Goal: Transaction & Acquisition: Purchase product/service

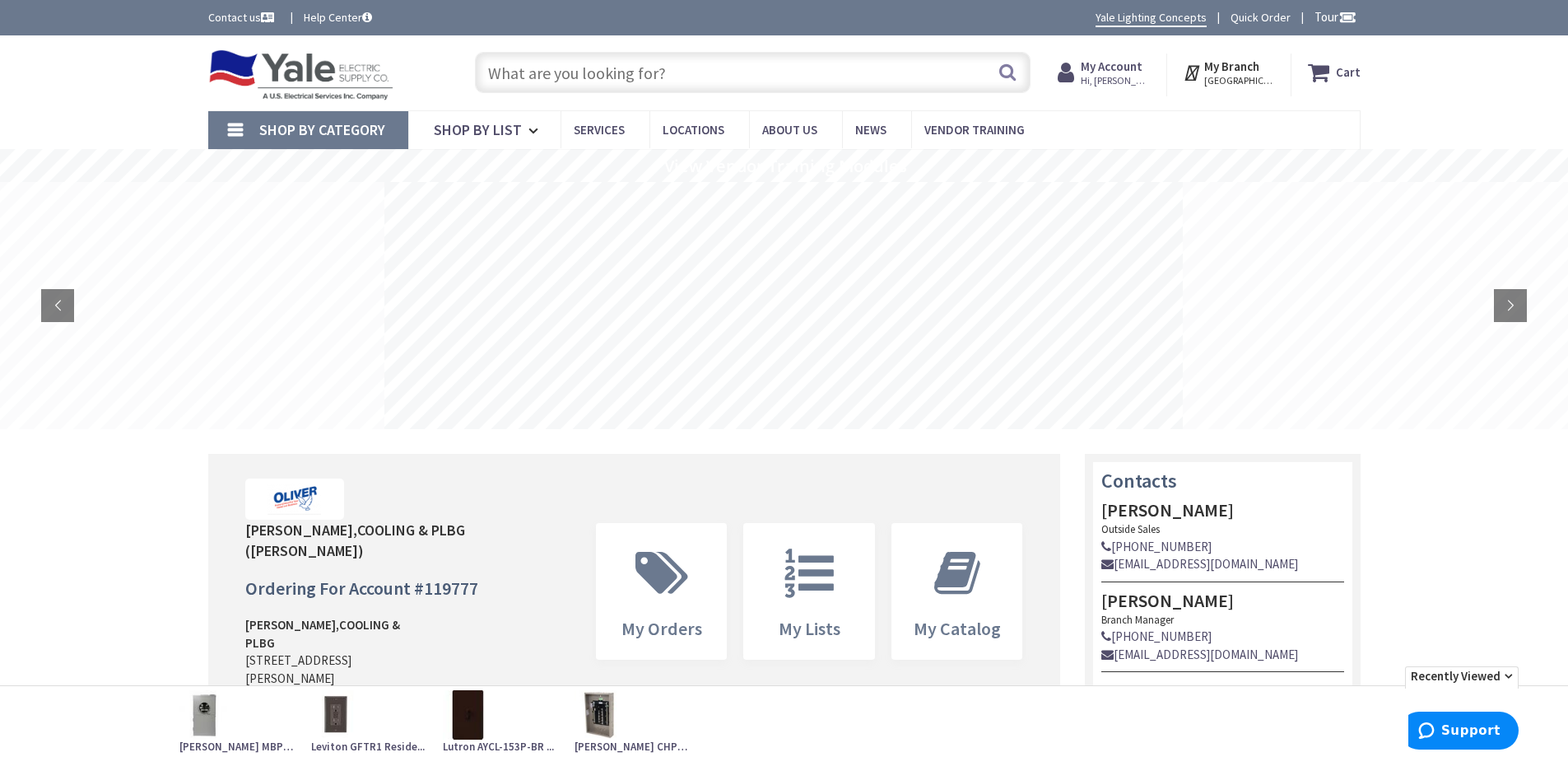
click at [839, 83] on input "text" at bounding box center [752, 72] width 555 height 41
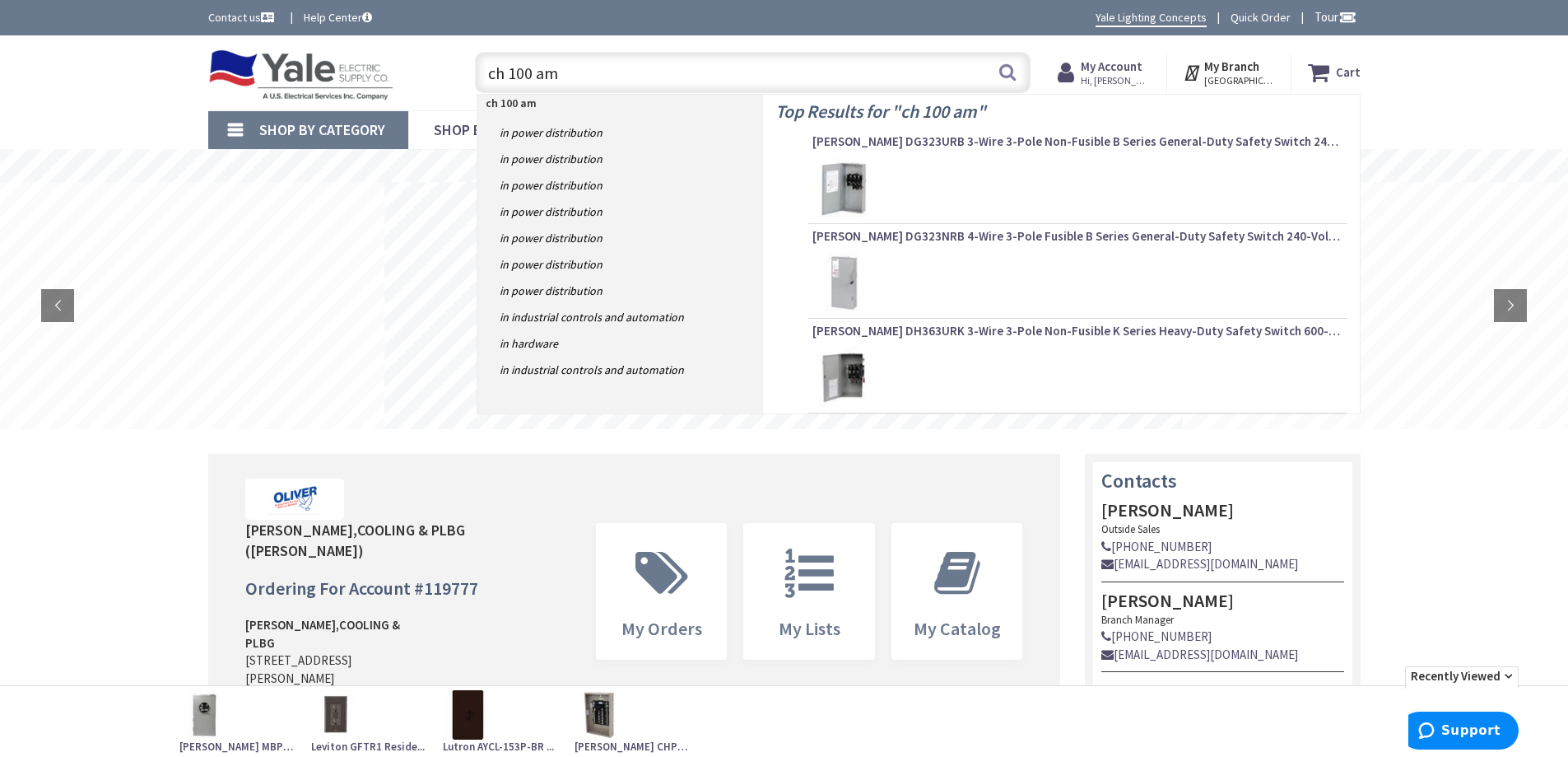
type input "ch 100 amp"
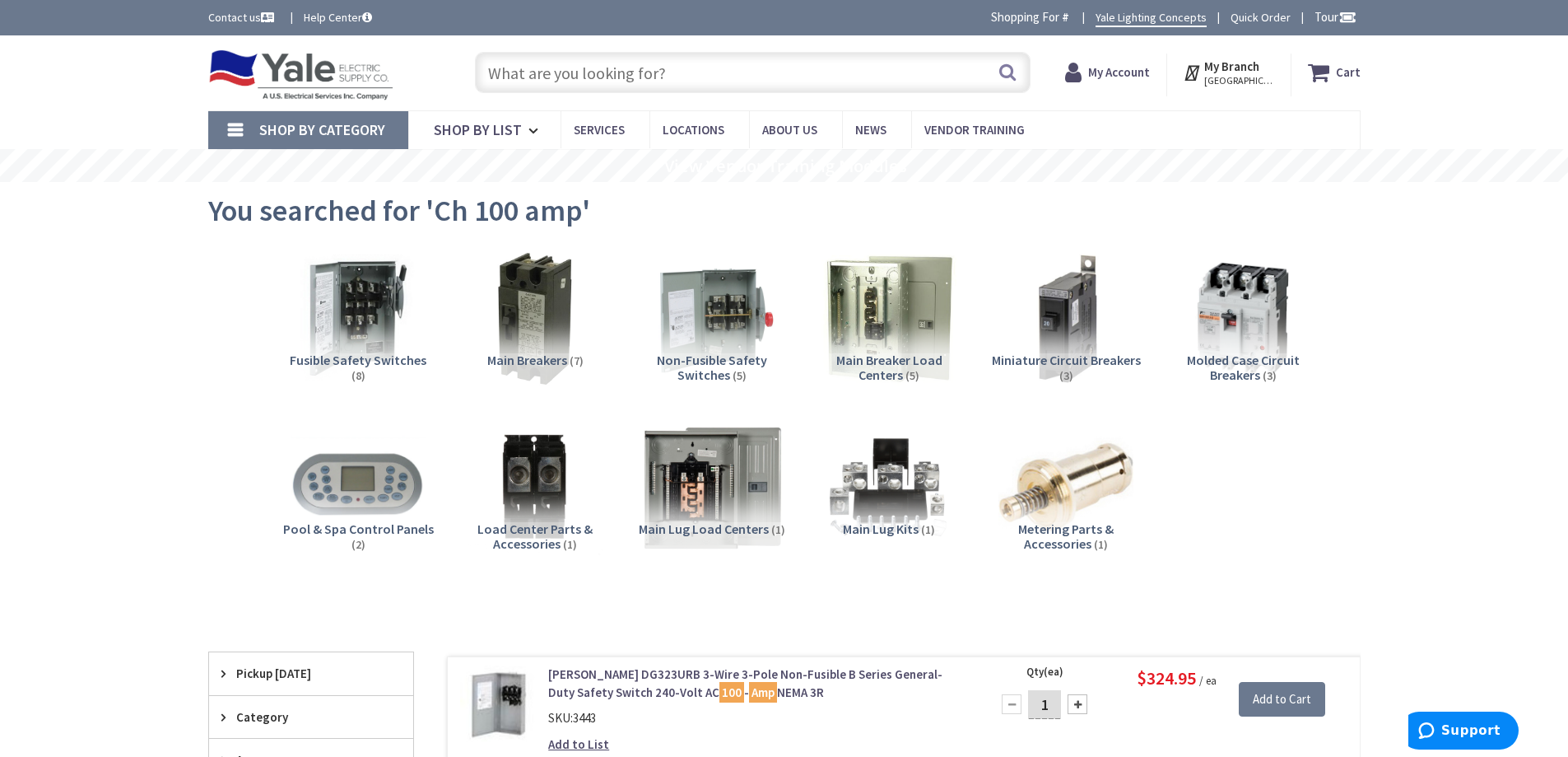
click at [743, 480] on img at bounding box center [711, 486] width 149 height 149
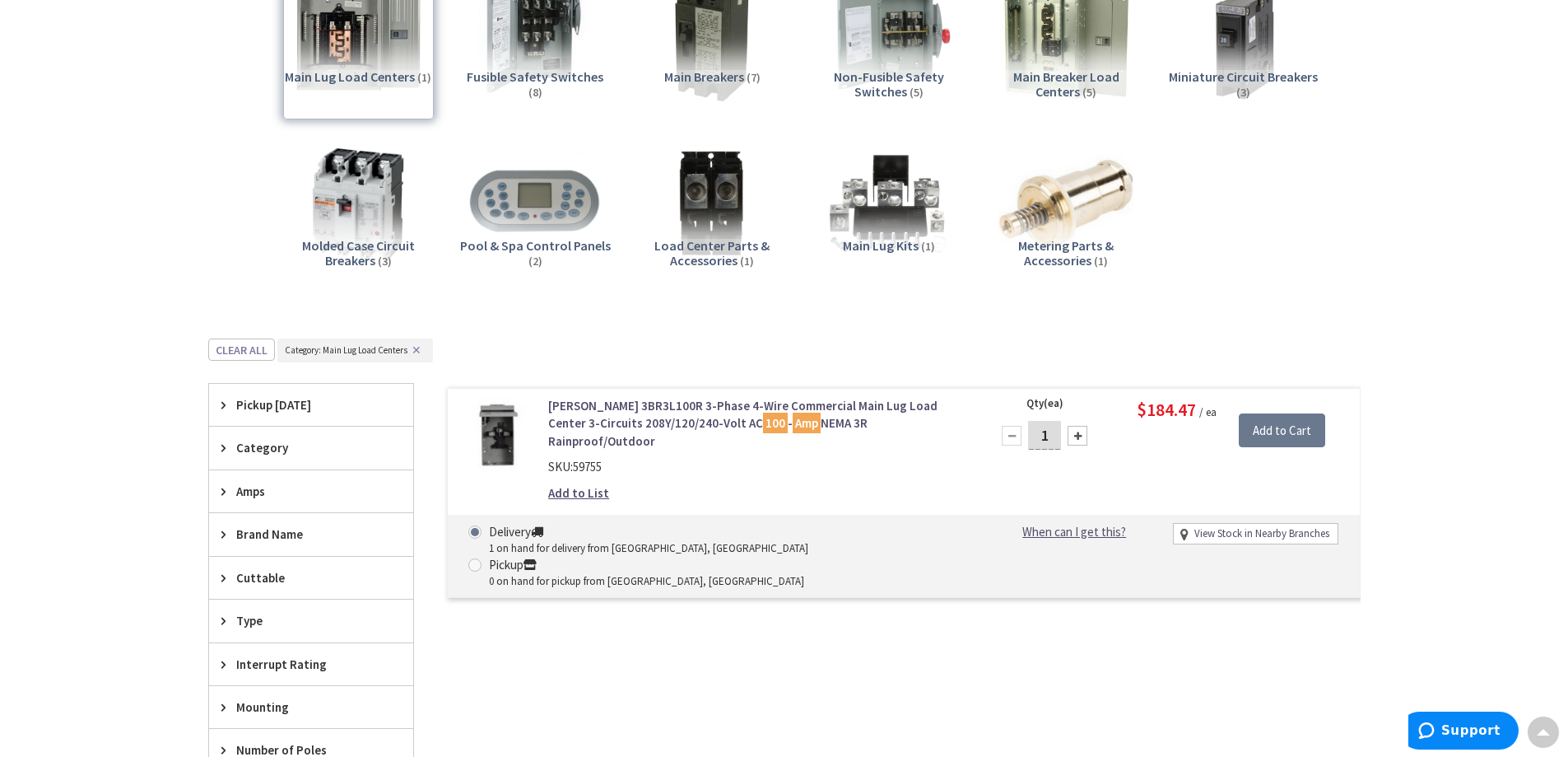
scroll to position [128, 0]
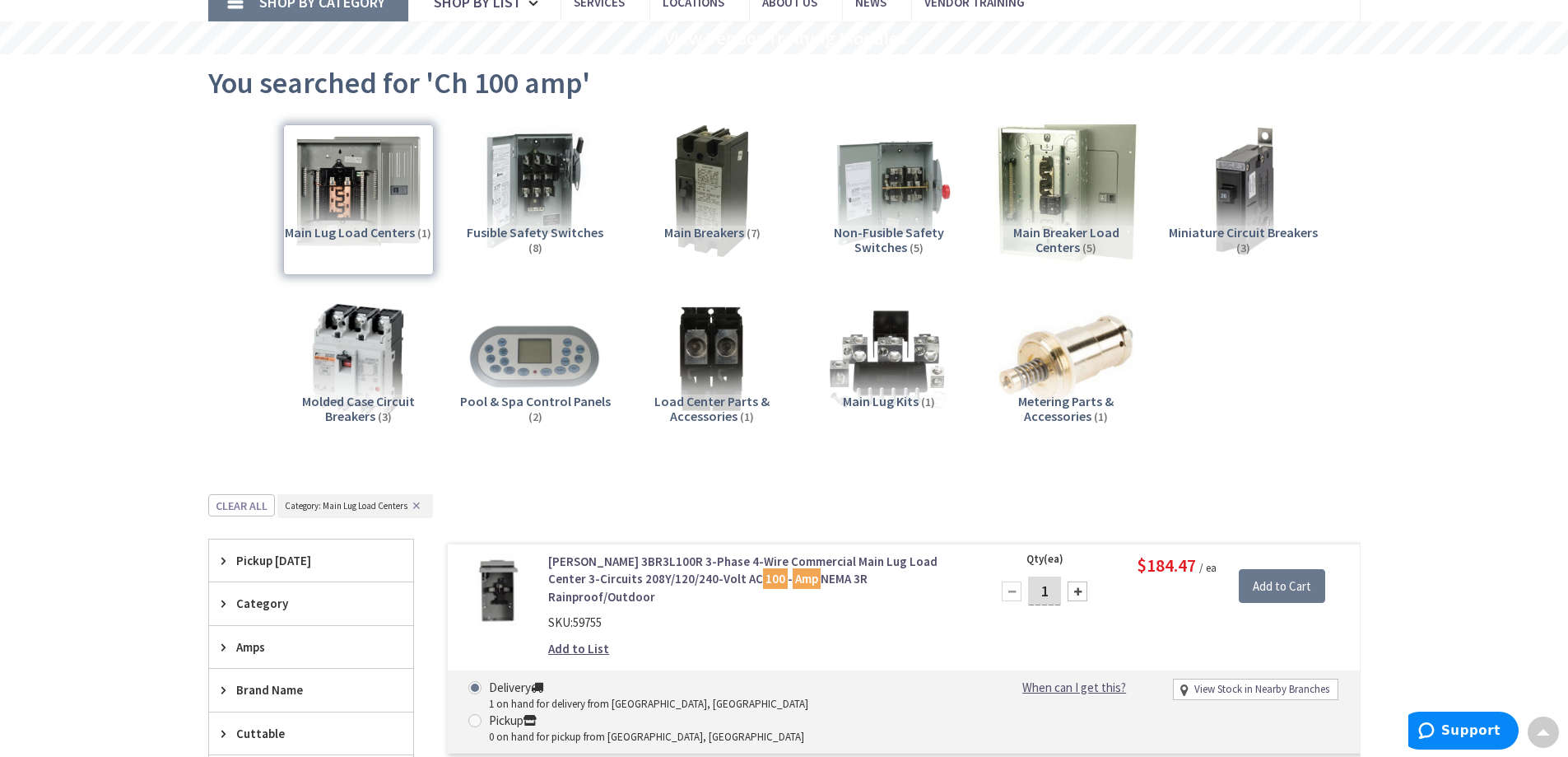
click at [1054, 200] on img at bounding box center [1065, 190] width 149 height 149
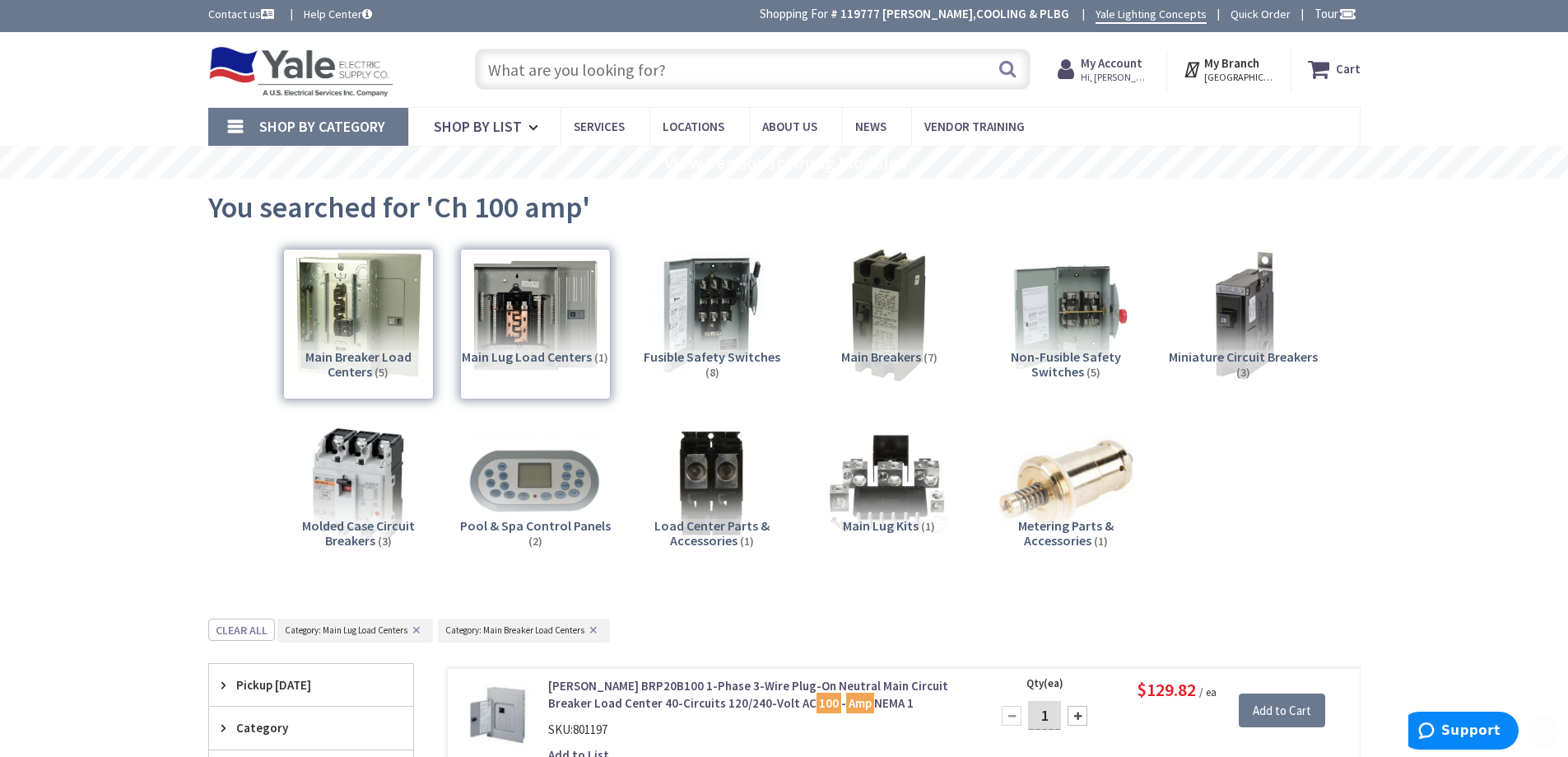
scroll to position [0, 0]
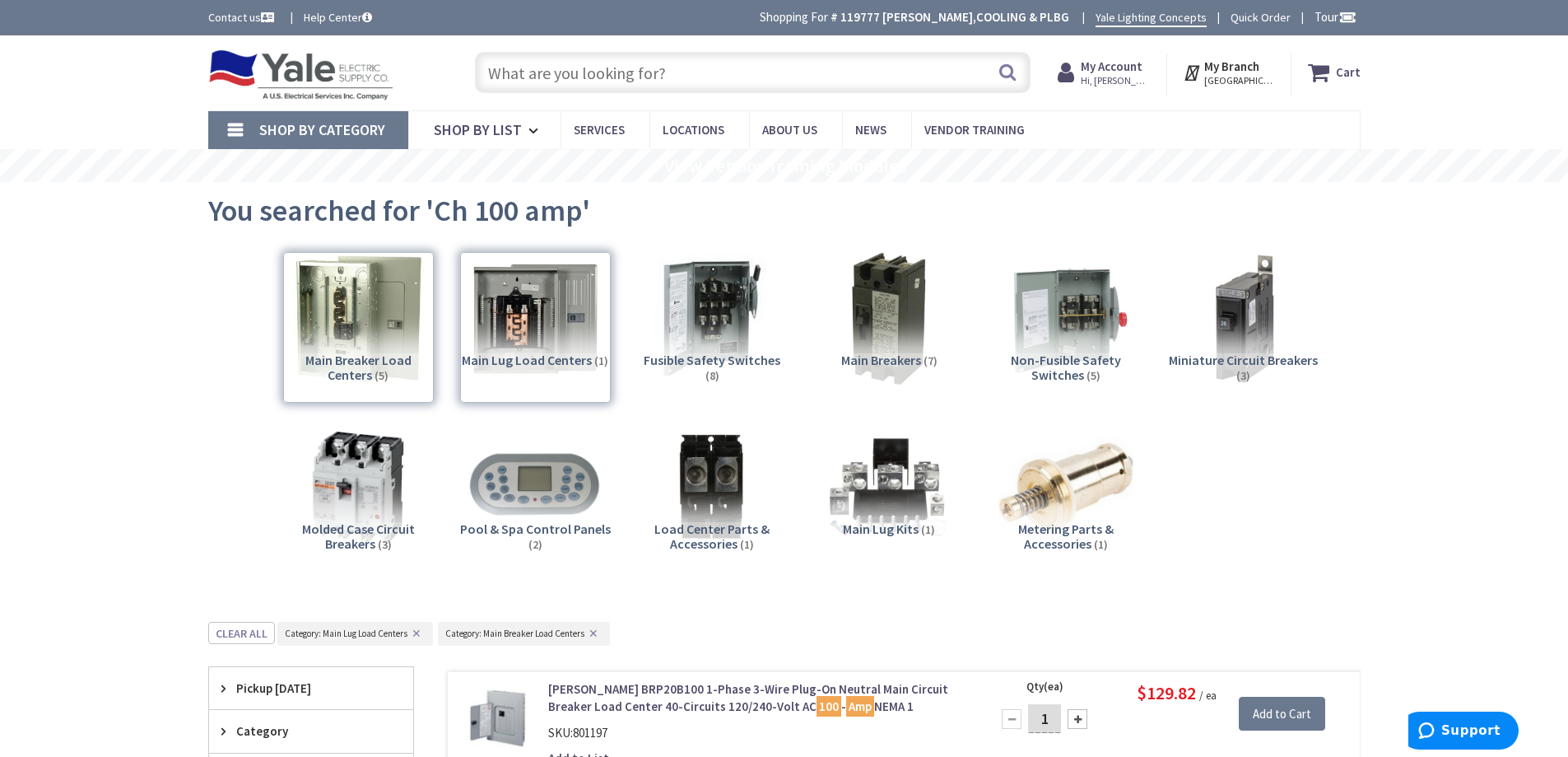
click at [626, 79] on input "text" at bounding box center [752, 72] width 555 height 41
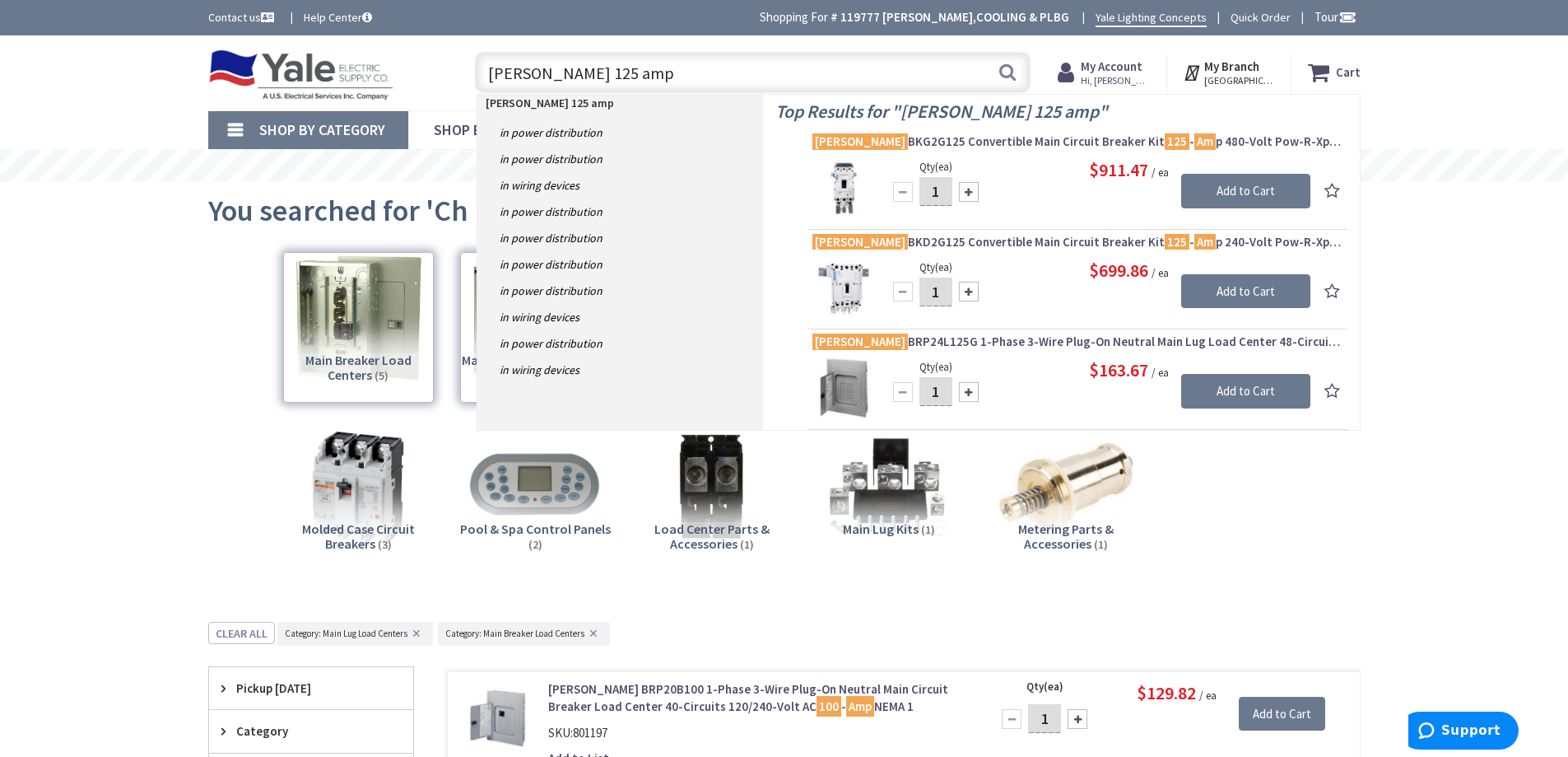
type input "eaton 125 amp"
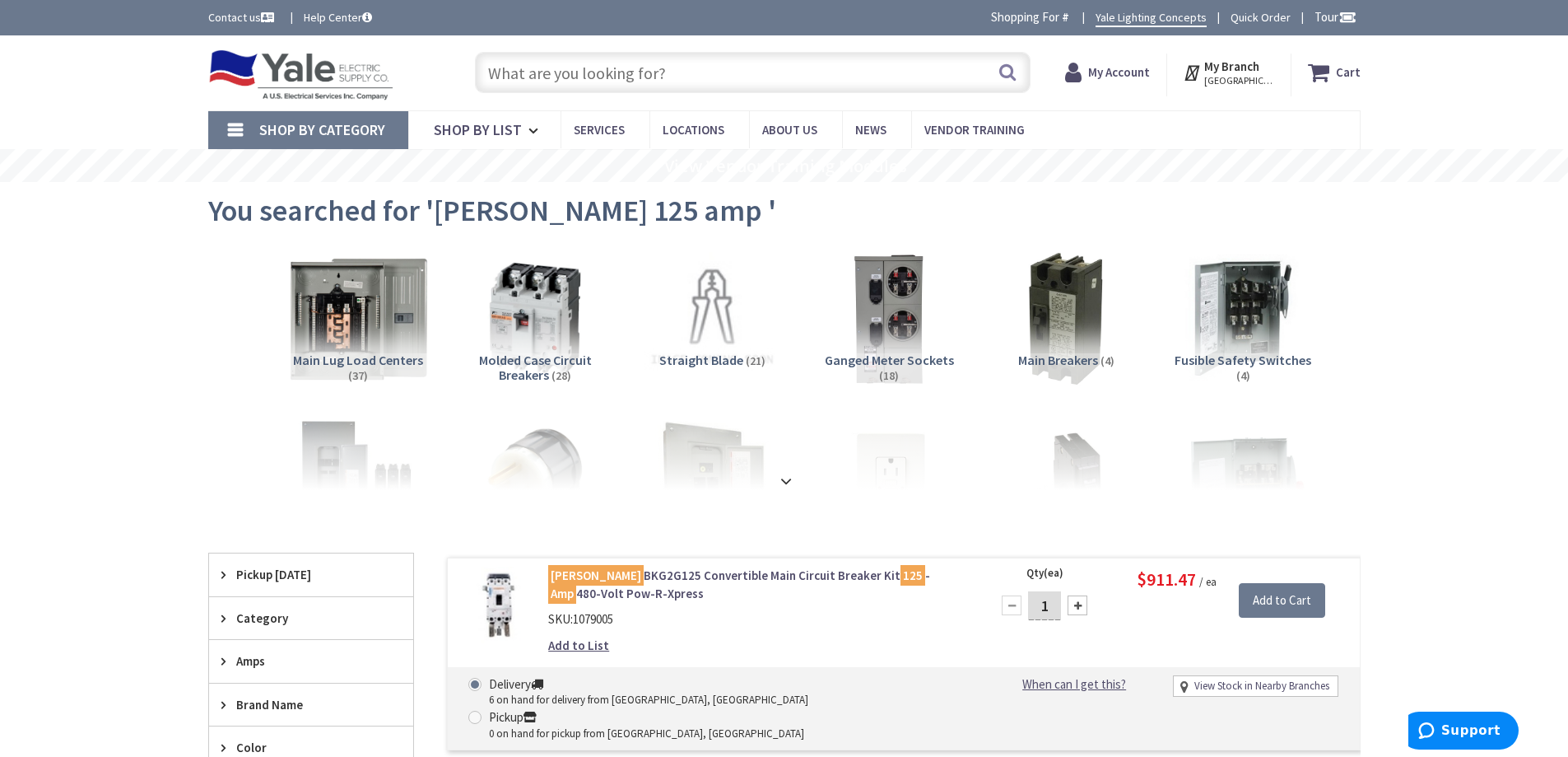
click at [394, 316] on img at bounding box center [357, 318] width 149 height 149
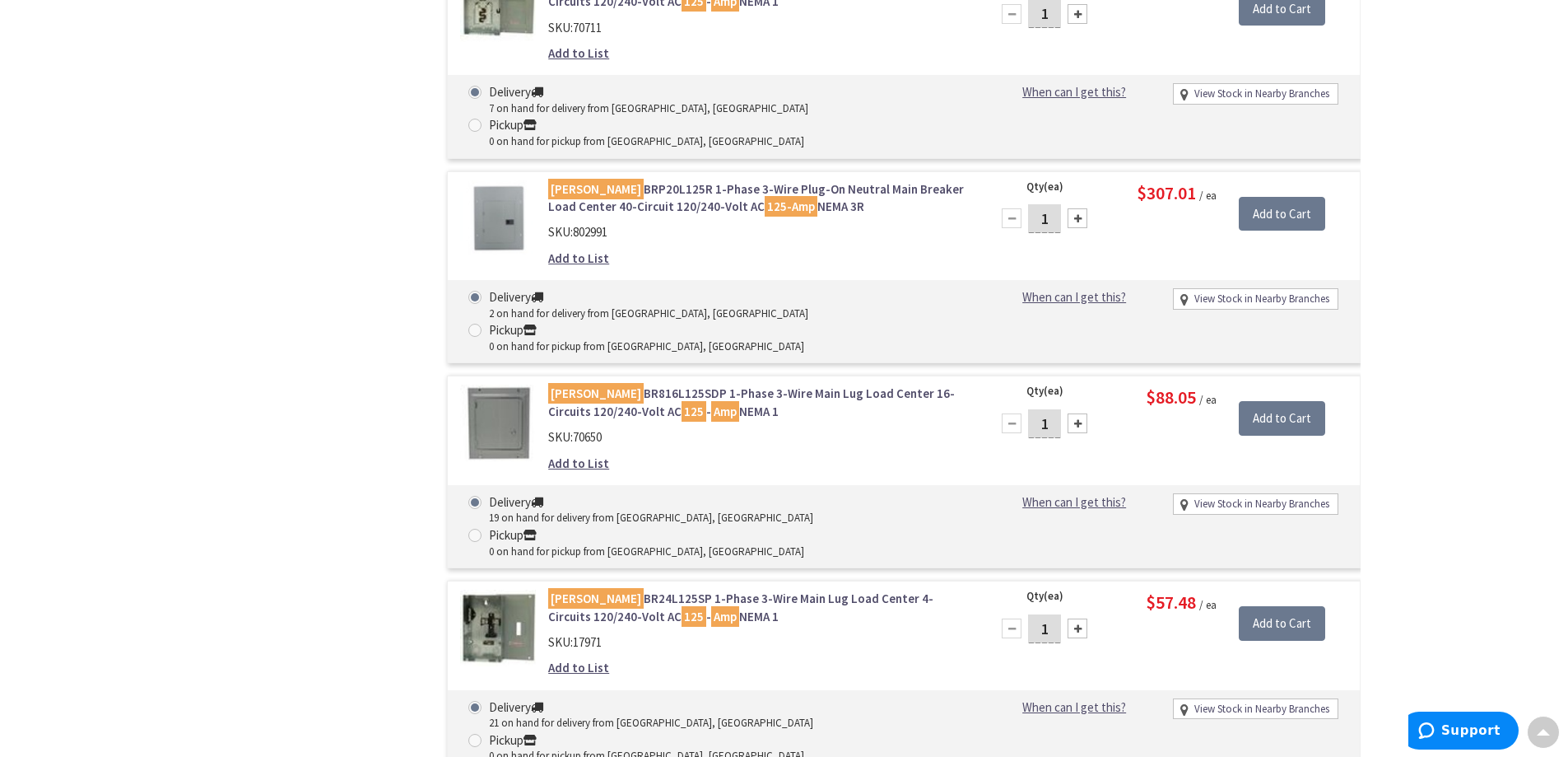
scroll to position [1923, 0]
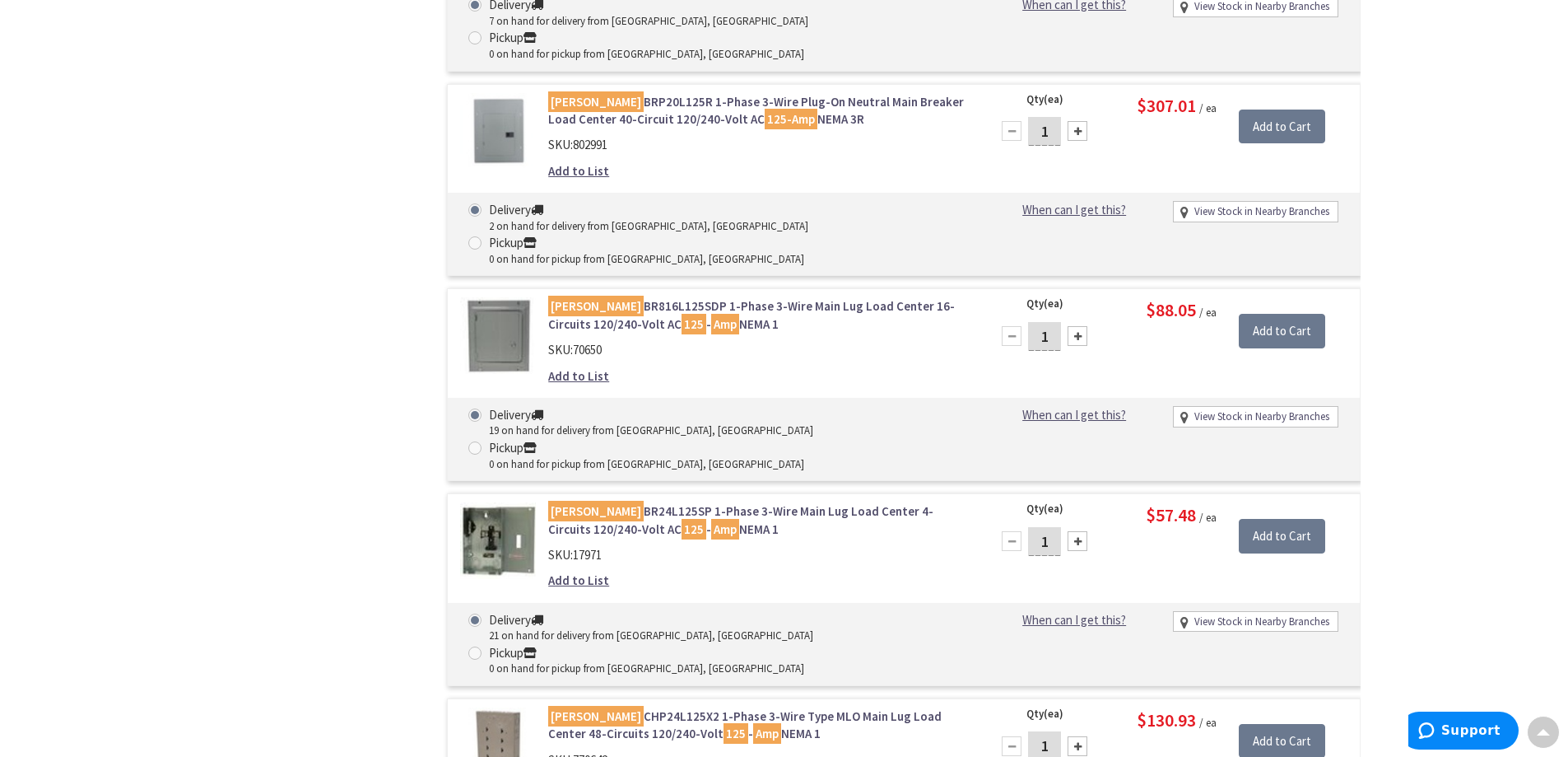
click at [753, 723] on mark "Amp" at bounding box center [766, 733] width 28 height 20
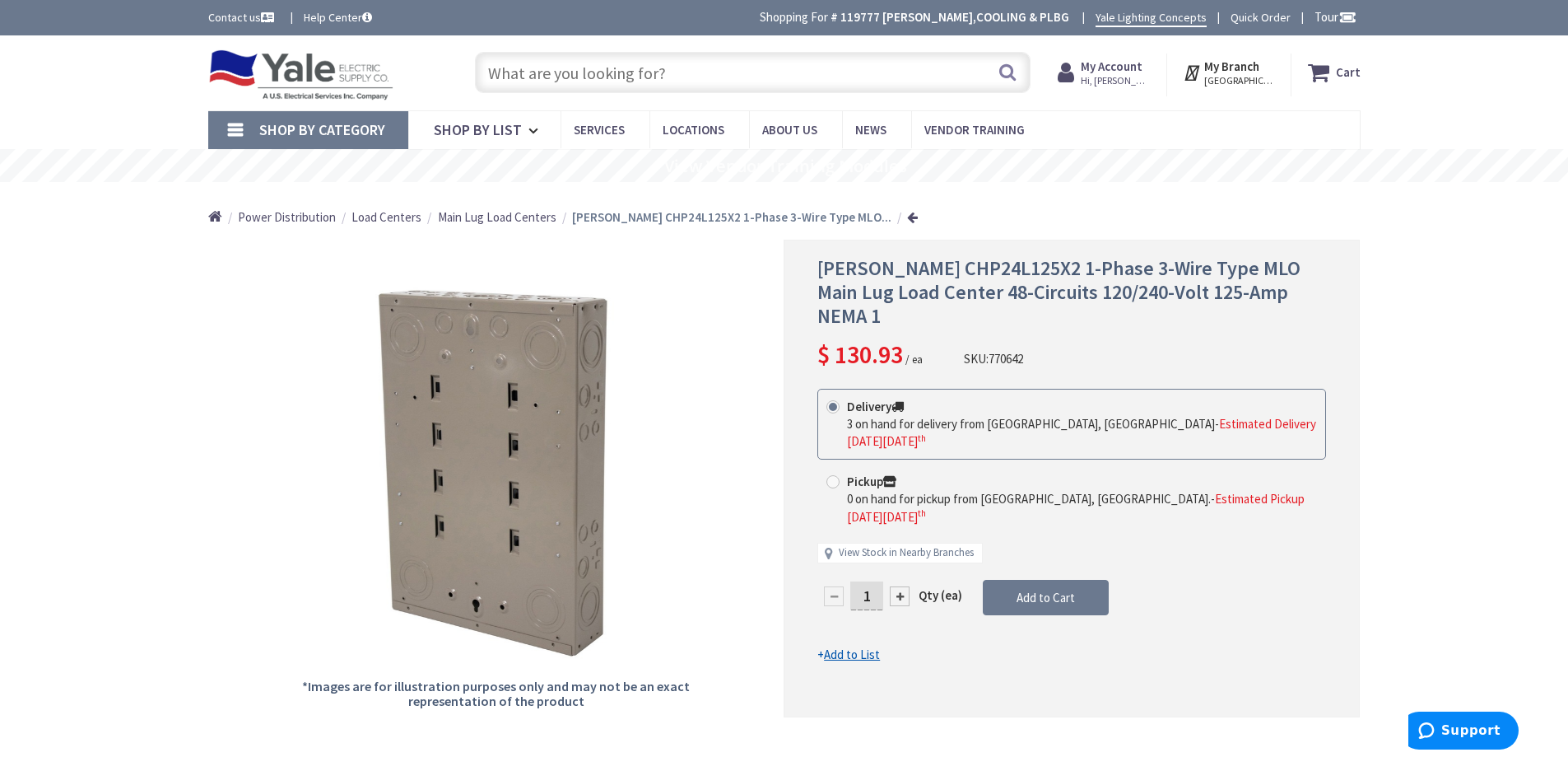
click at [634, 79] on input "text" at bounding box center [752, 72] width 555 height 41
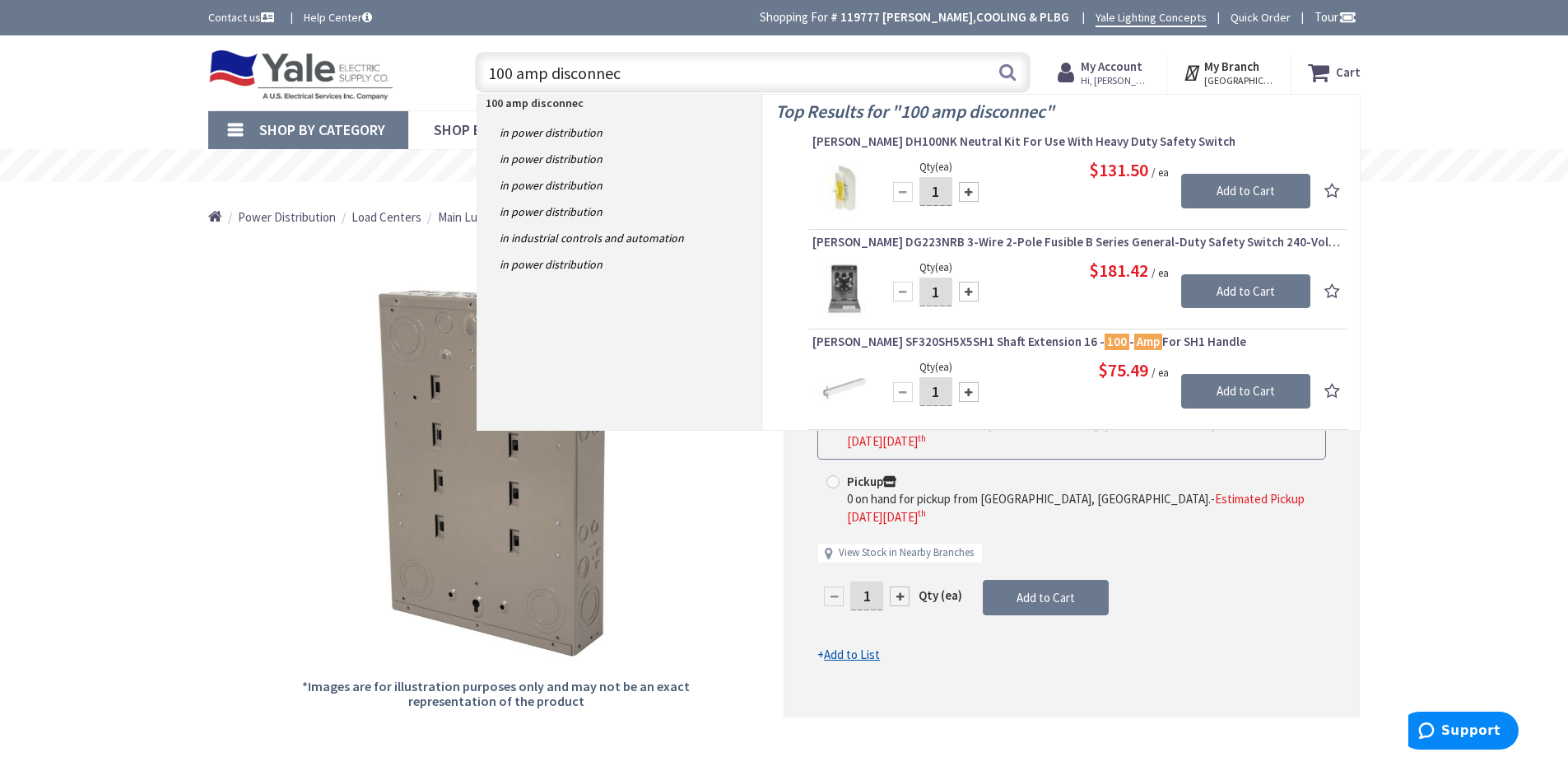
type input "100 amp disconnect"
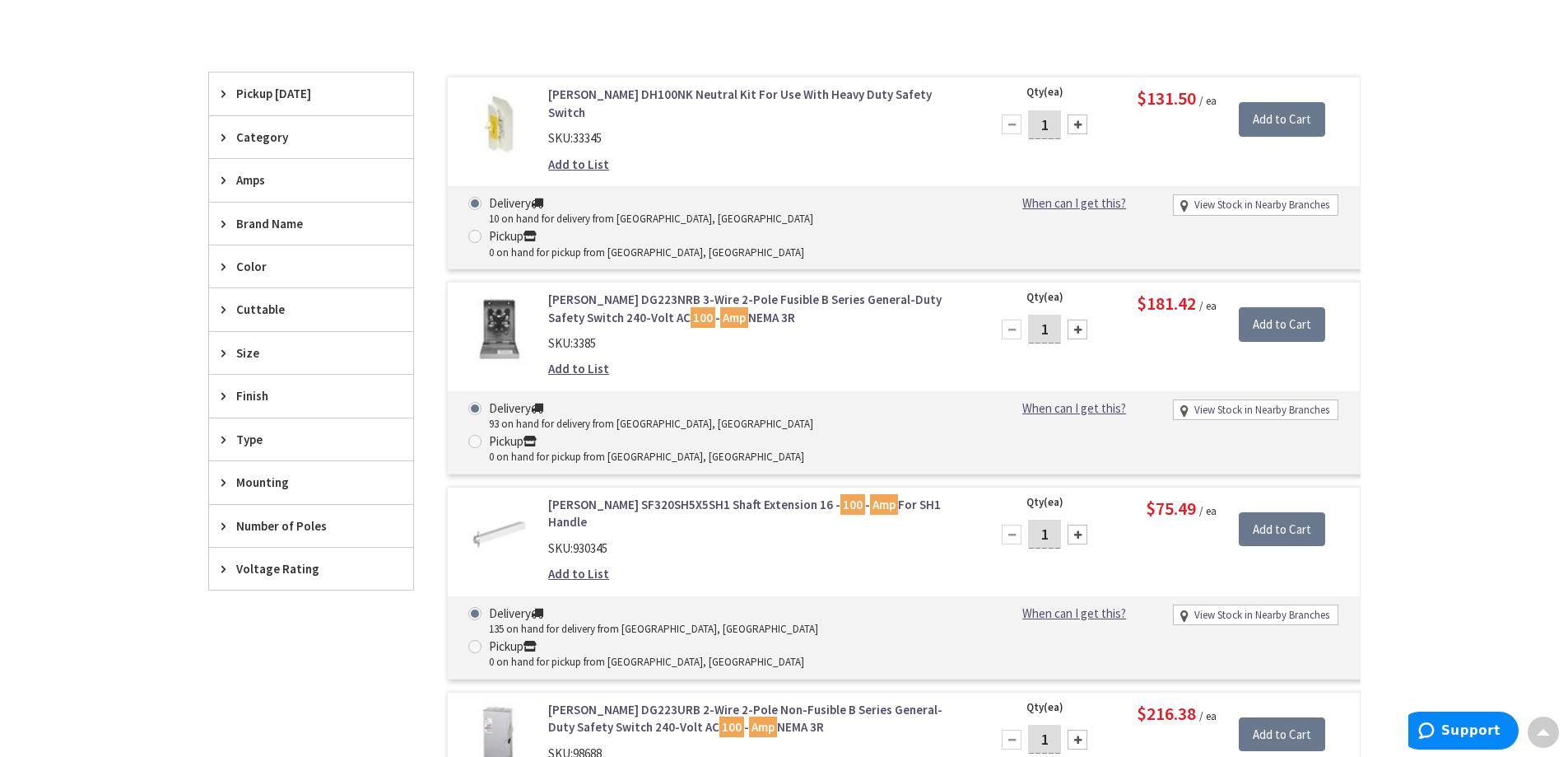
scroll to position [577, 0]
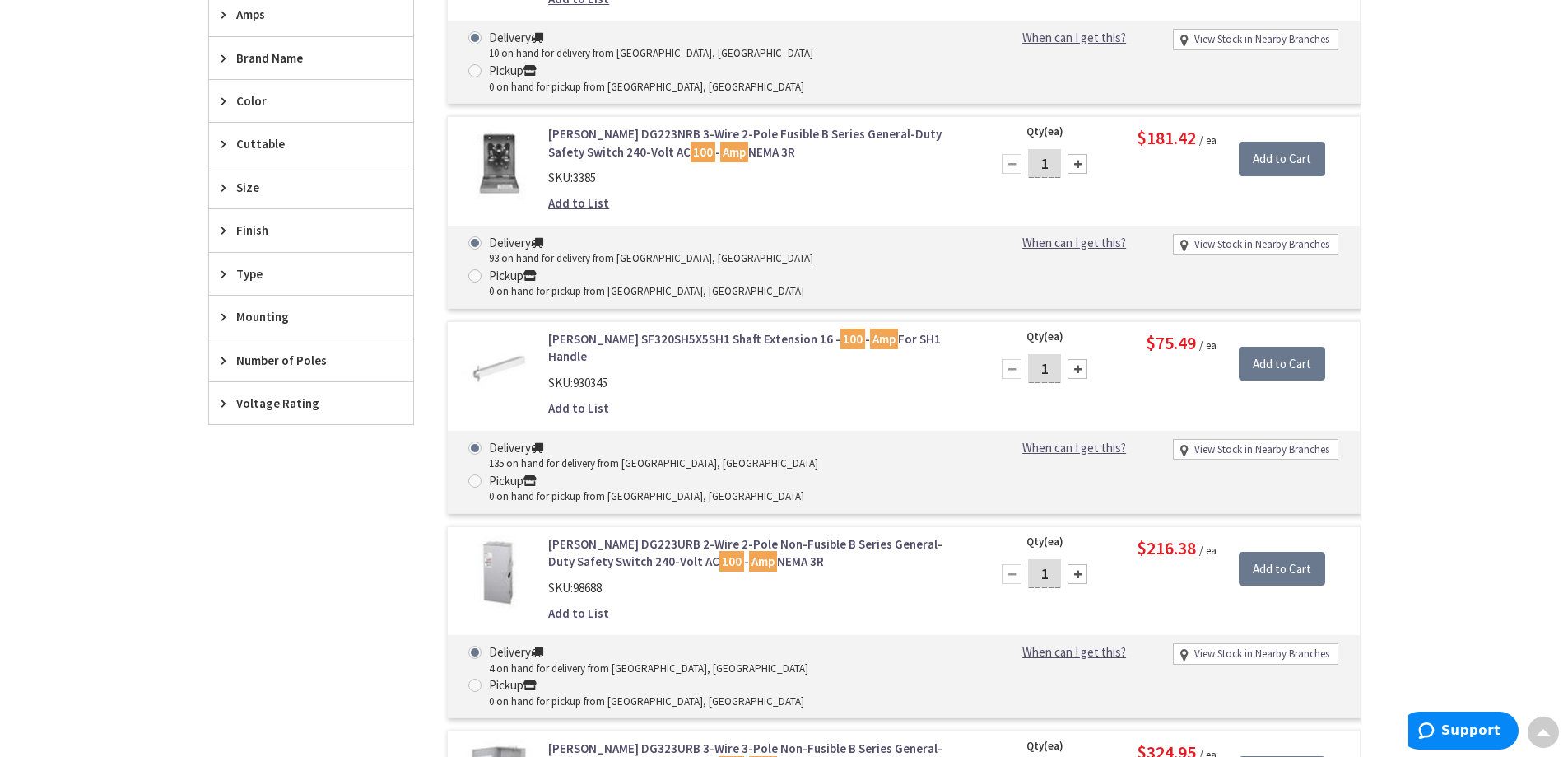
click at [622, 535] on link "Eaton DG223URB 2-Wire 2-Pole Non-Fusible B Series General-Duty Safety Switch 24…" at bounding box center [758, 553] width 419 height 35
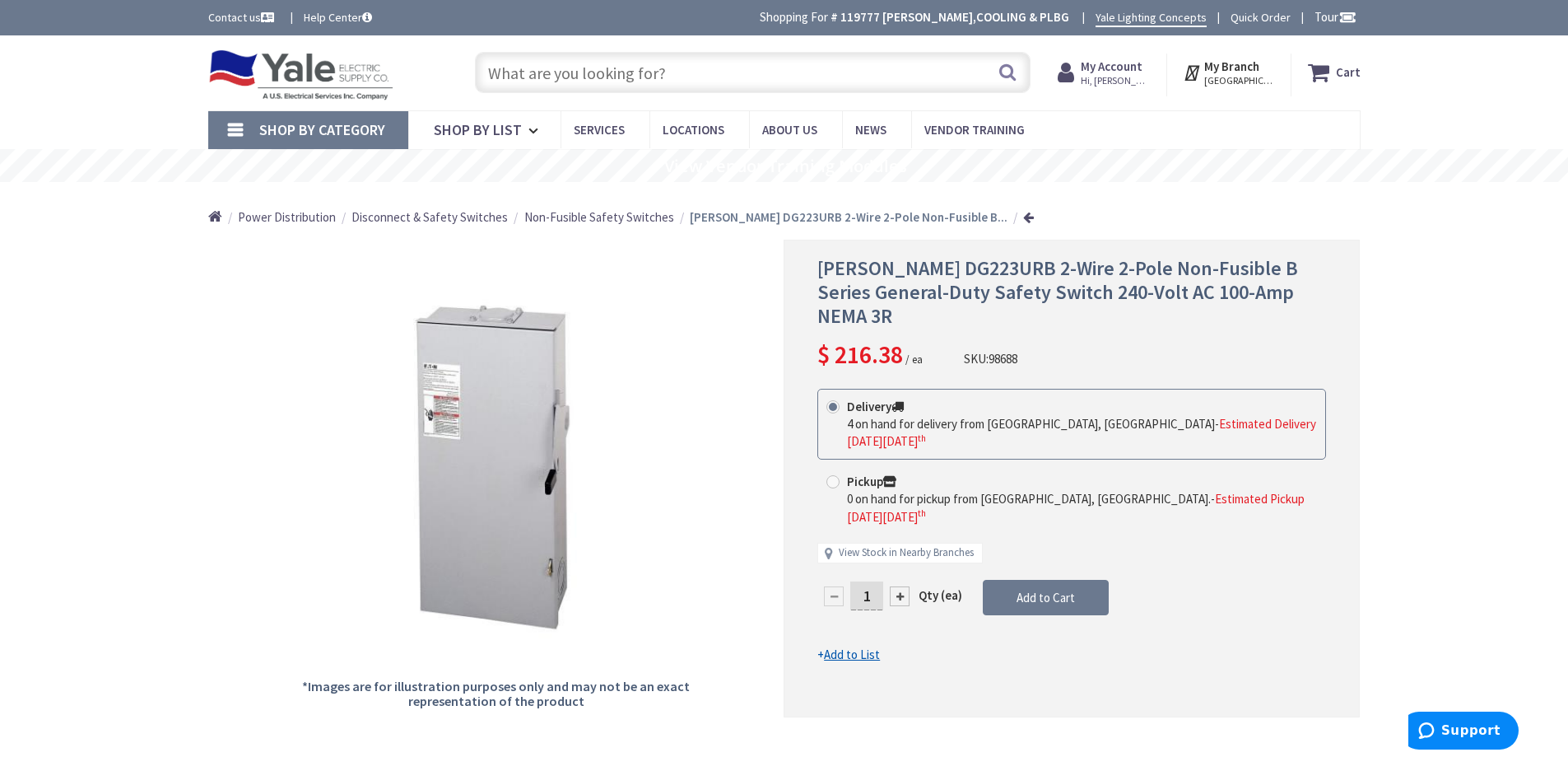
click at [735, 67] on input "text" at bounding box center [752, 72] width 555 height 41
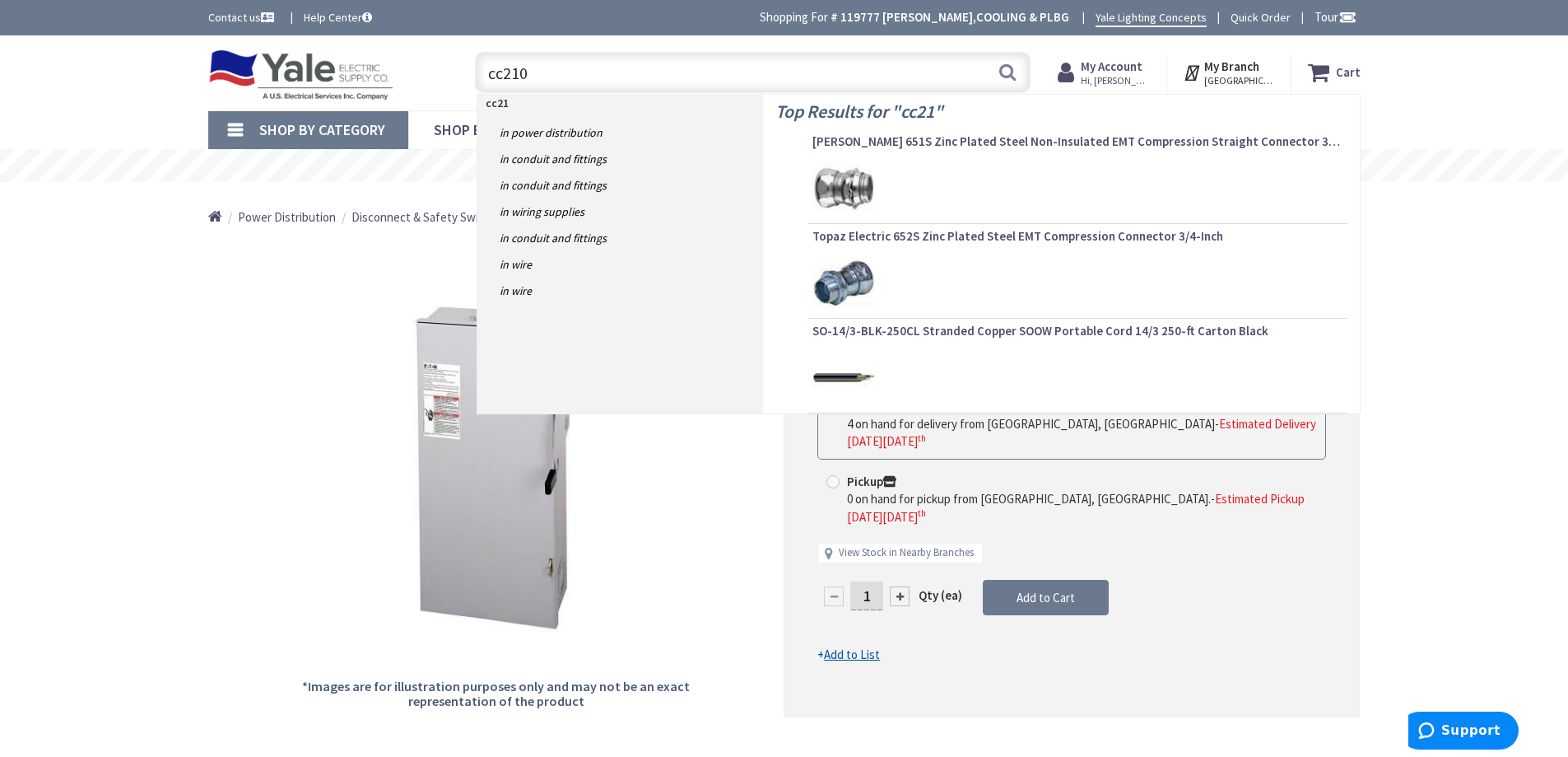
type input "cc2100"
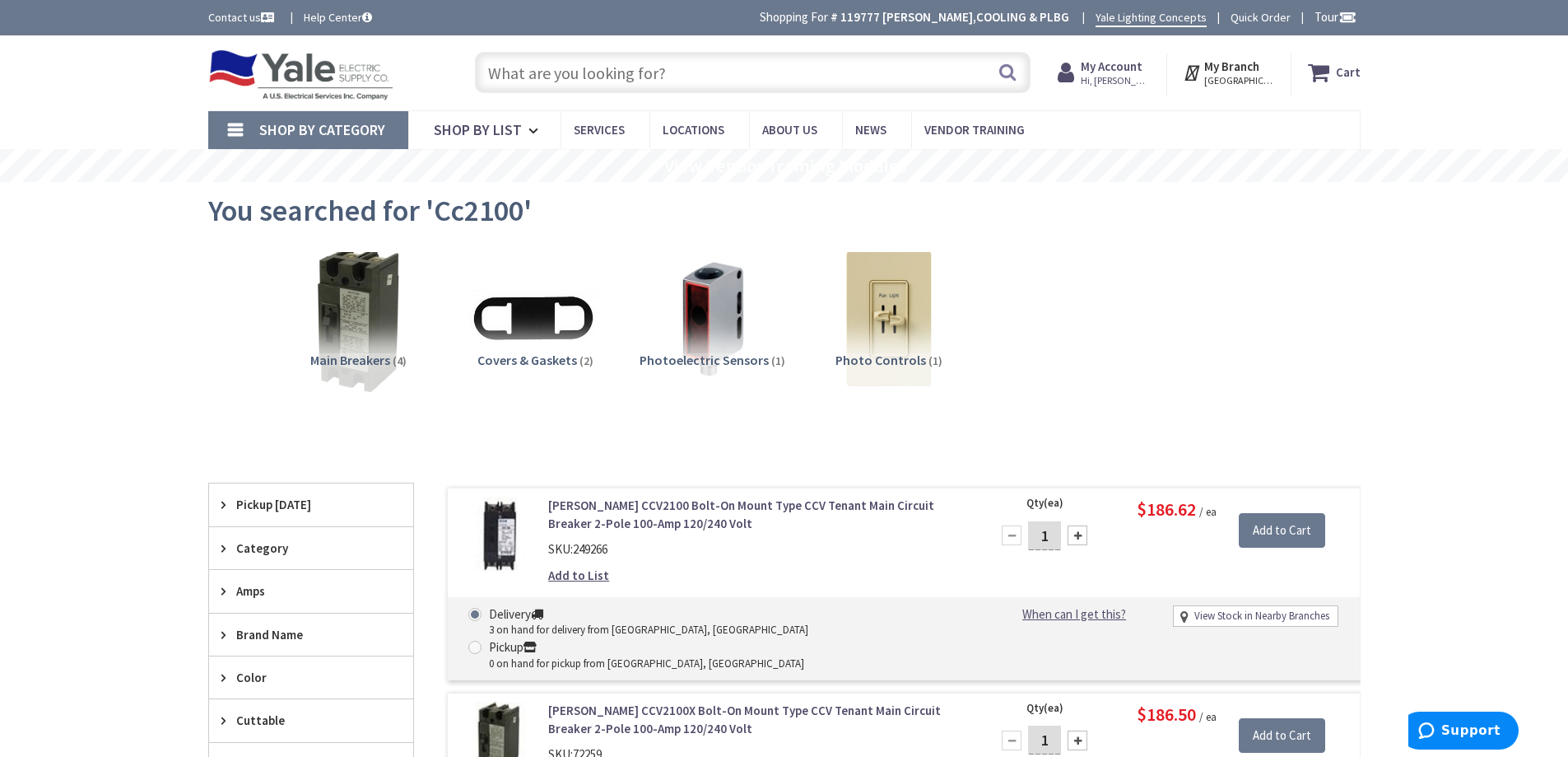
click at [343, 322] on img at bounding box center [357, 318] width 149 height 149
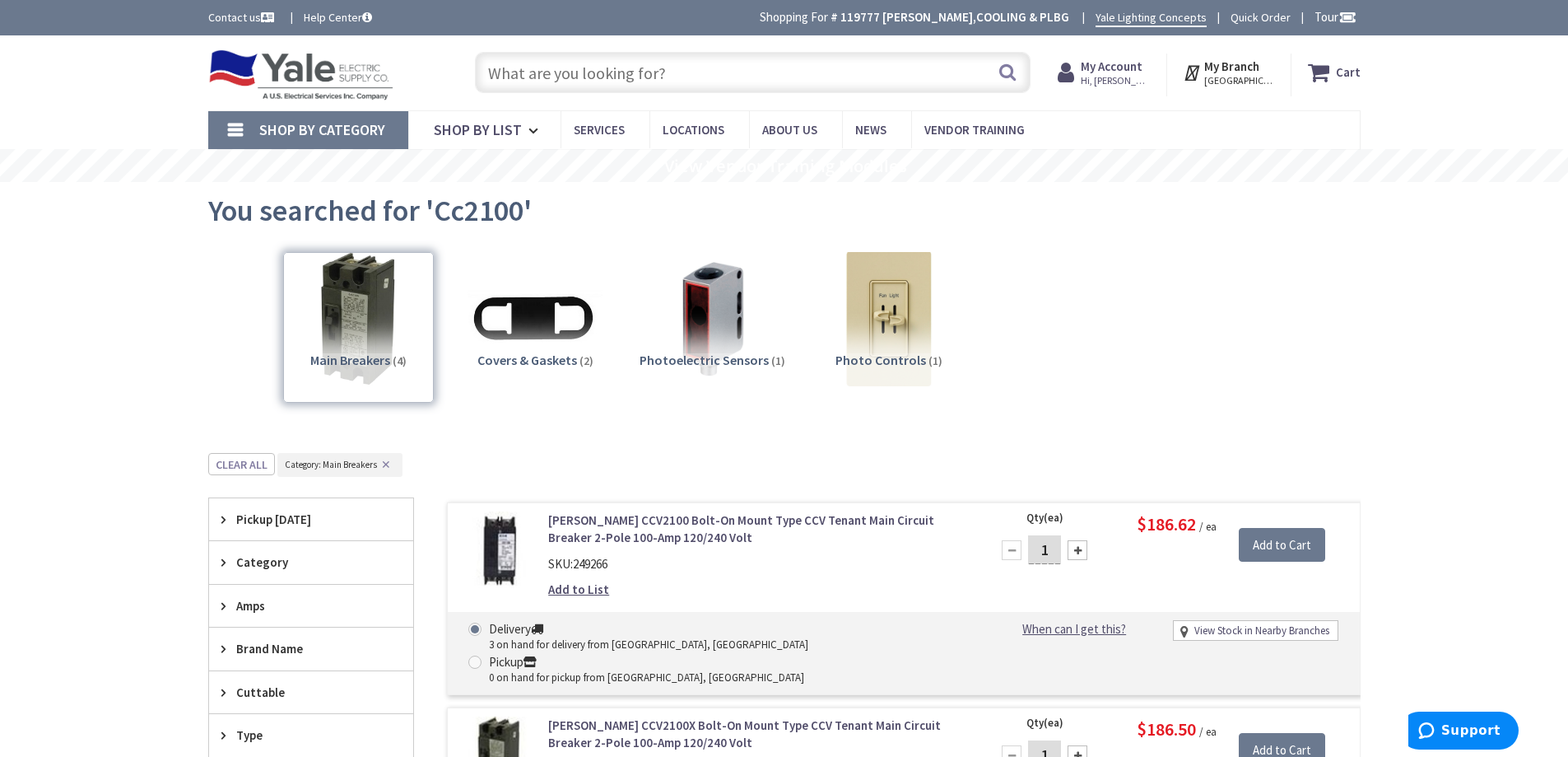
click at [621, 68] on input "text" at bounding box center [752, 72] width 555 height 41
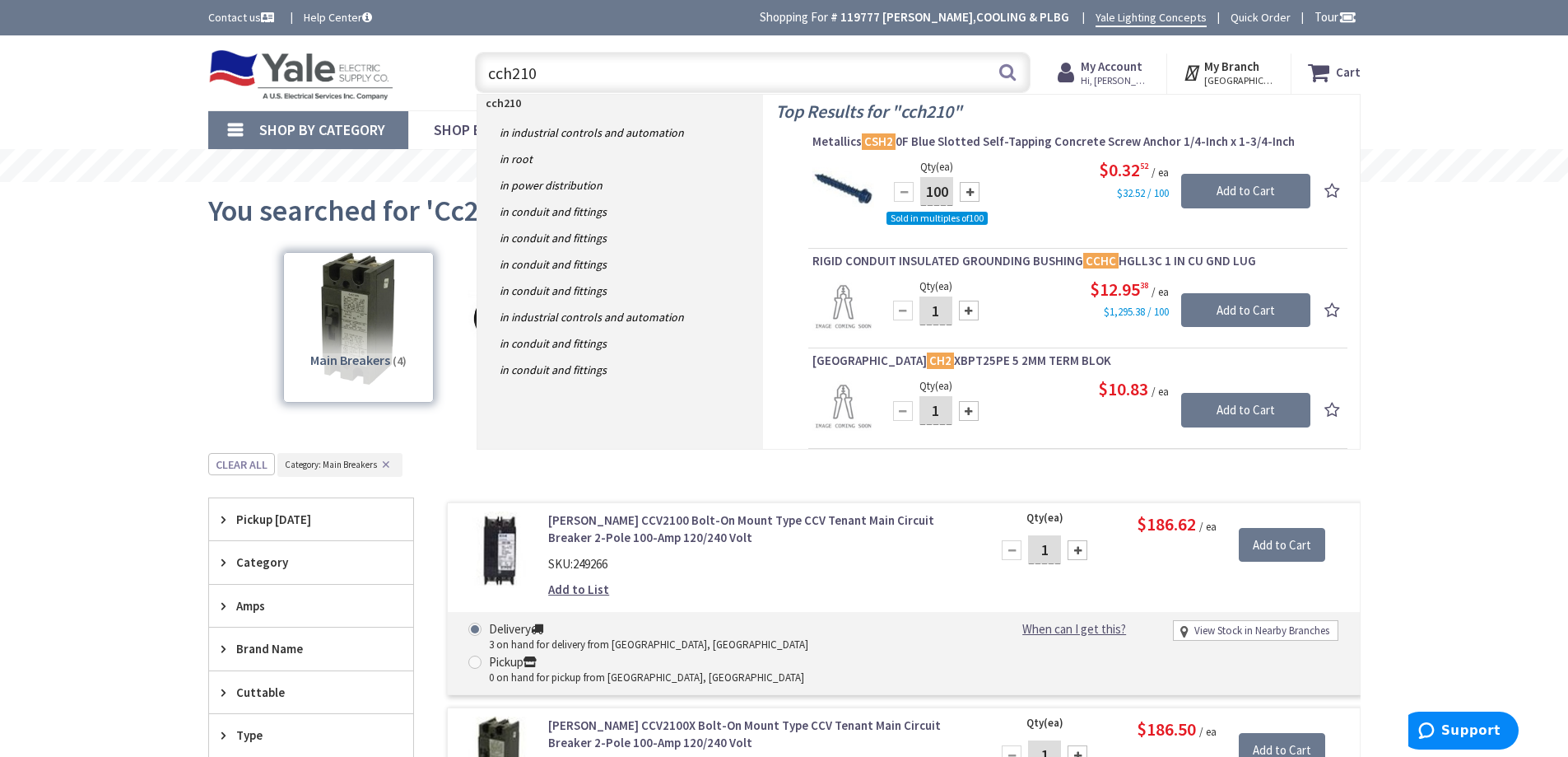
type input "cch2100"
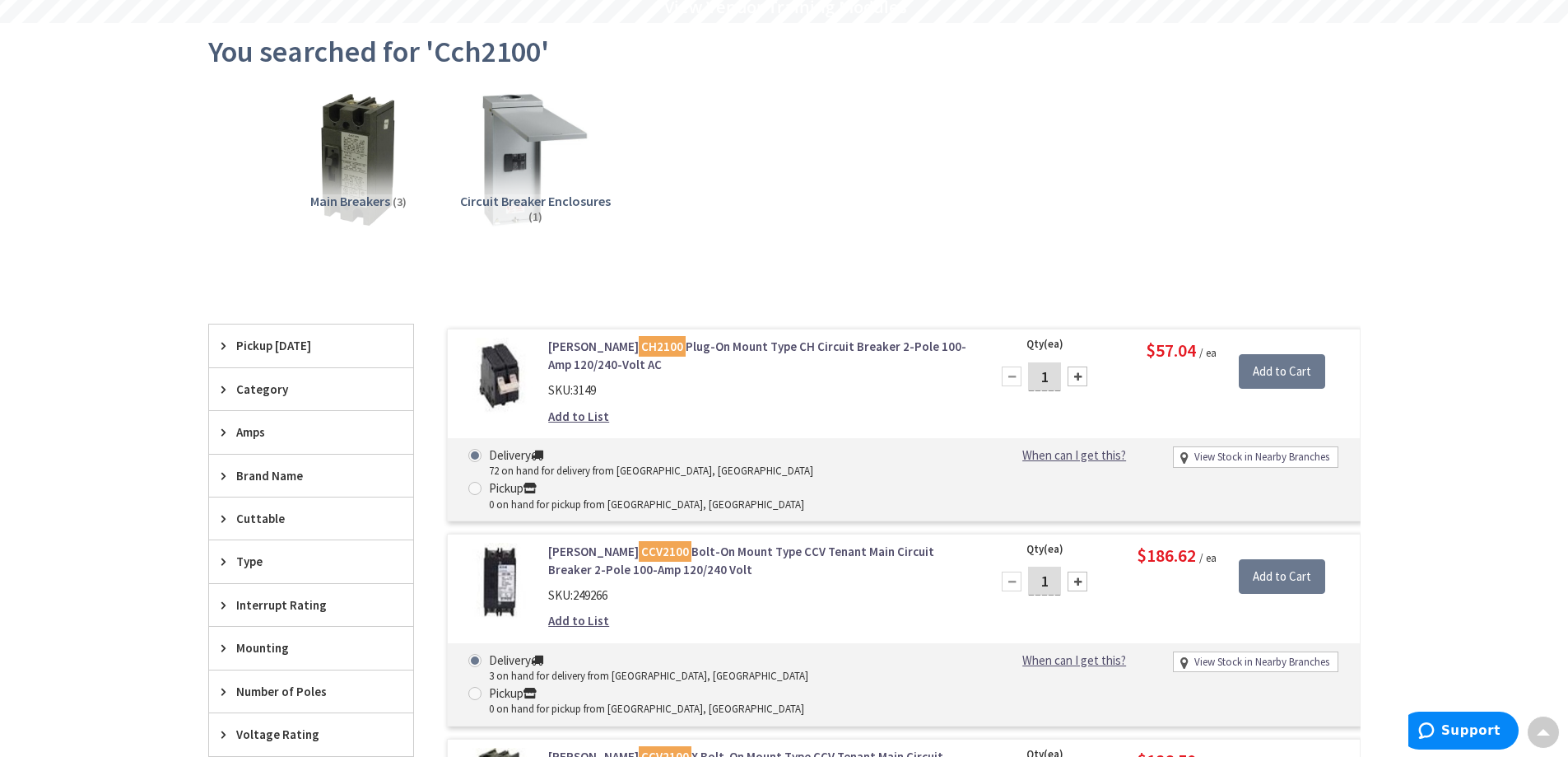
scroll to position [83, 0]
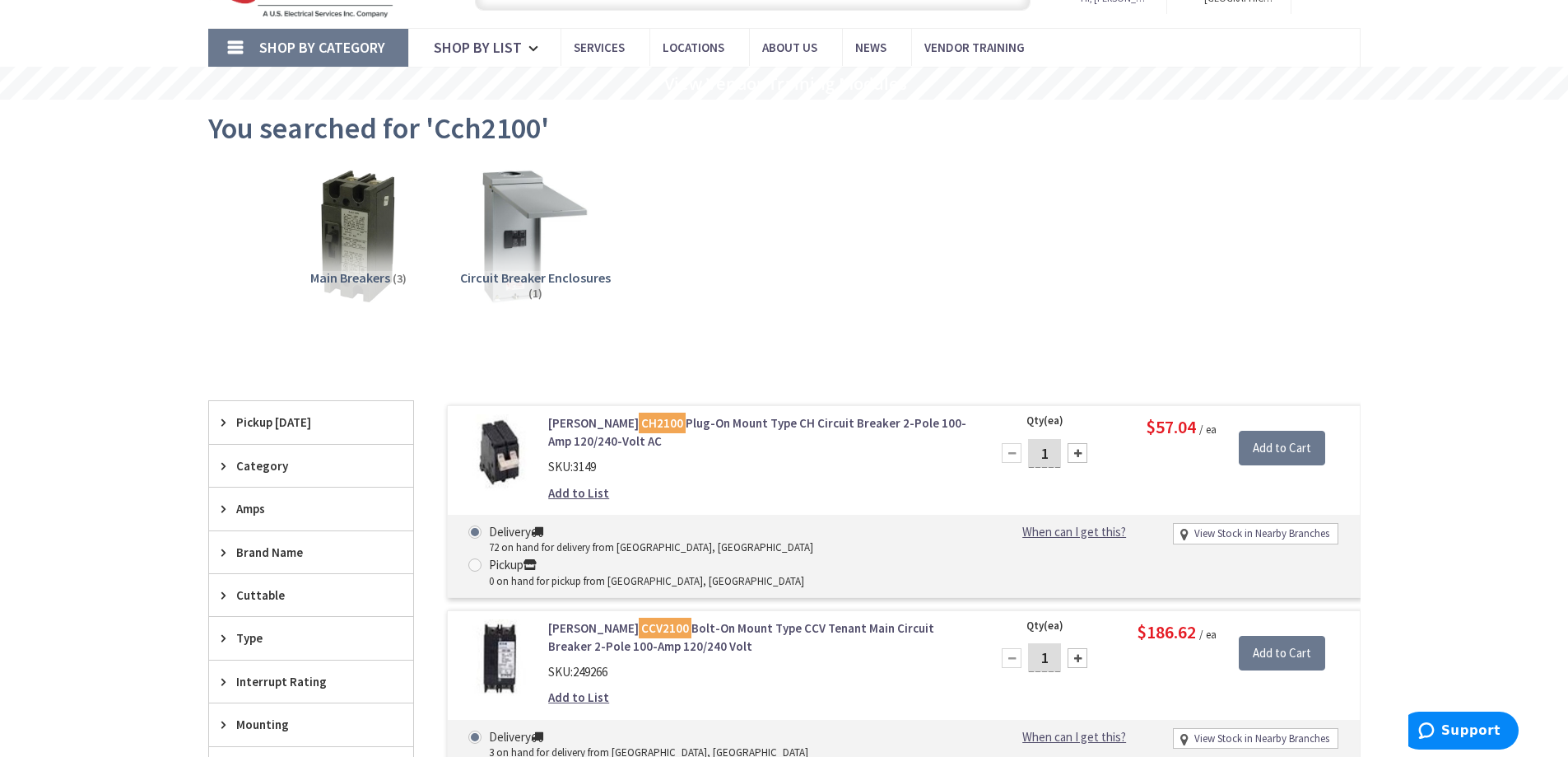
click at [539, 271] on span "Circuit Breaker Enclosures" at bounding box center [535, 277] width 151 height 16
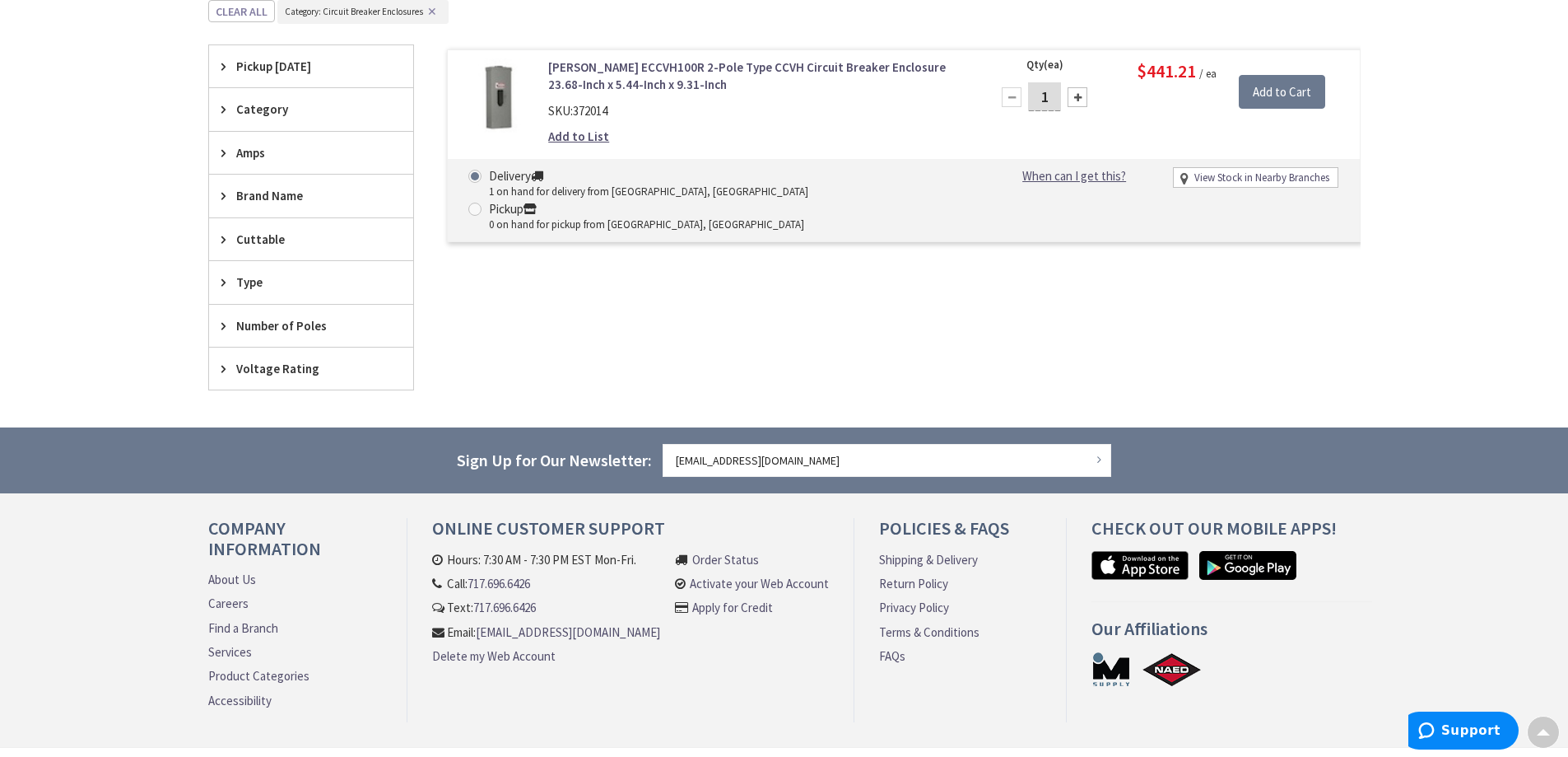
scroll to position [370, 0]
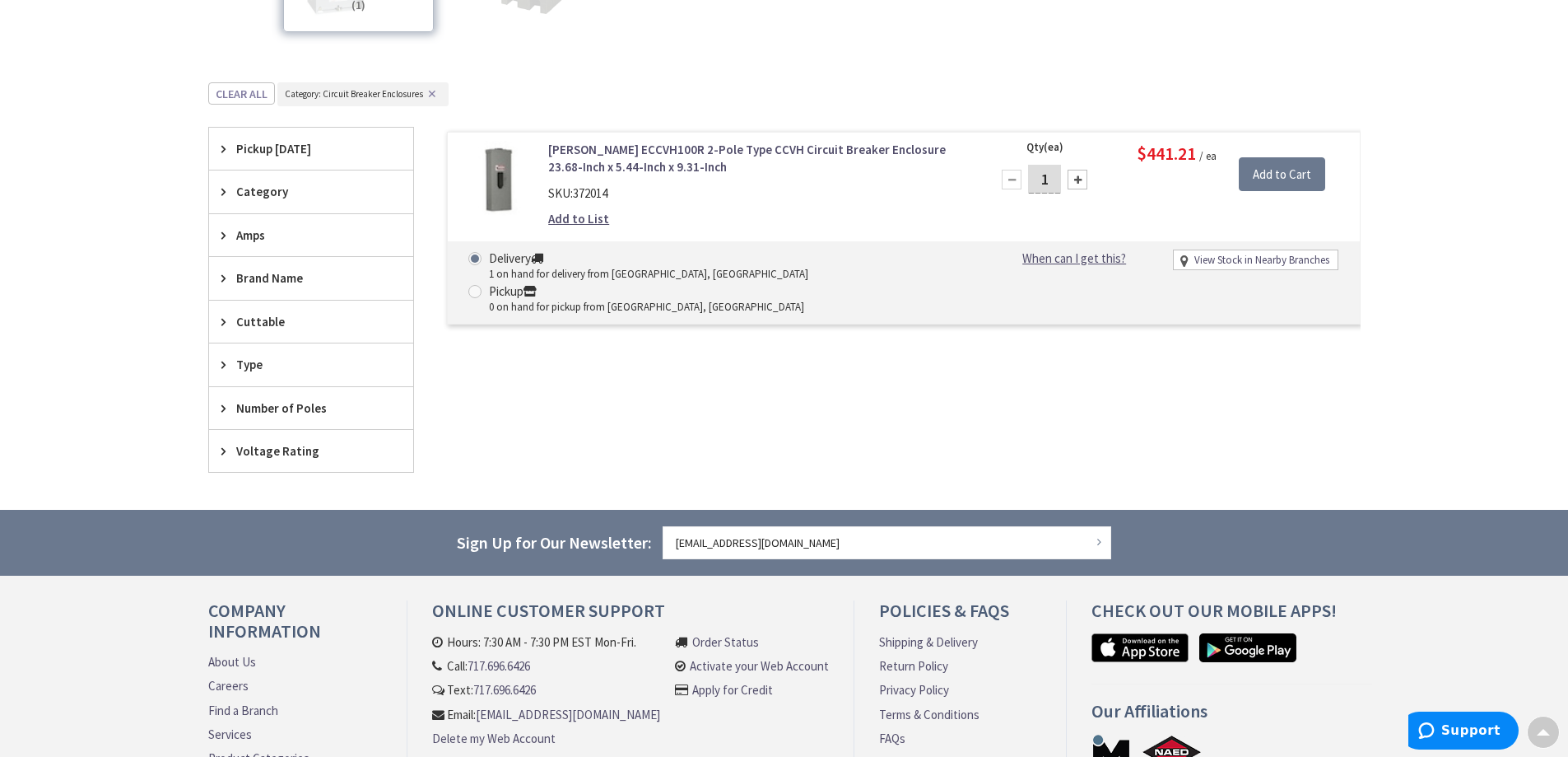
click at [628, 153] on link "Eaton ECCVH100R 2-Pole Type CCVH Circuit Breaker Enclosure 23.68-Inch x 5.44-In…" at bounding box center [758, 158] width 419 height 35
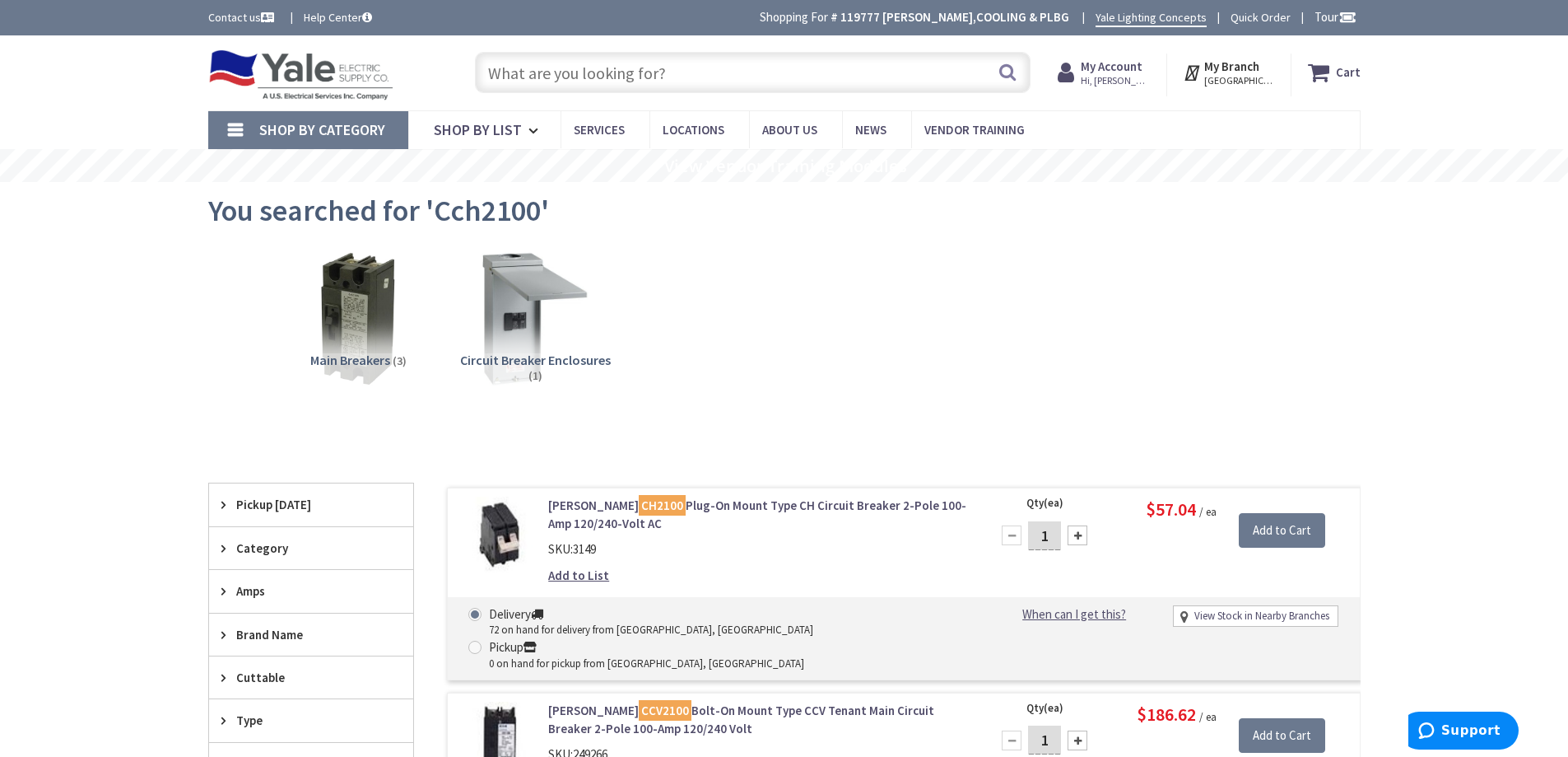
click at [601, 79] on input "text" at bounding box center [752, 72] width 555 height 41
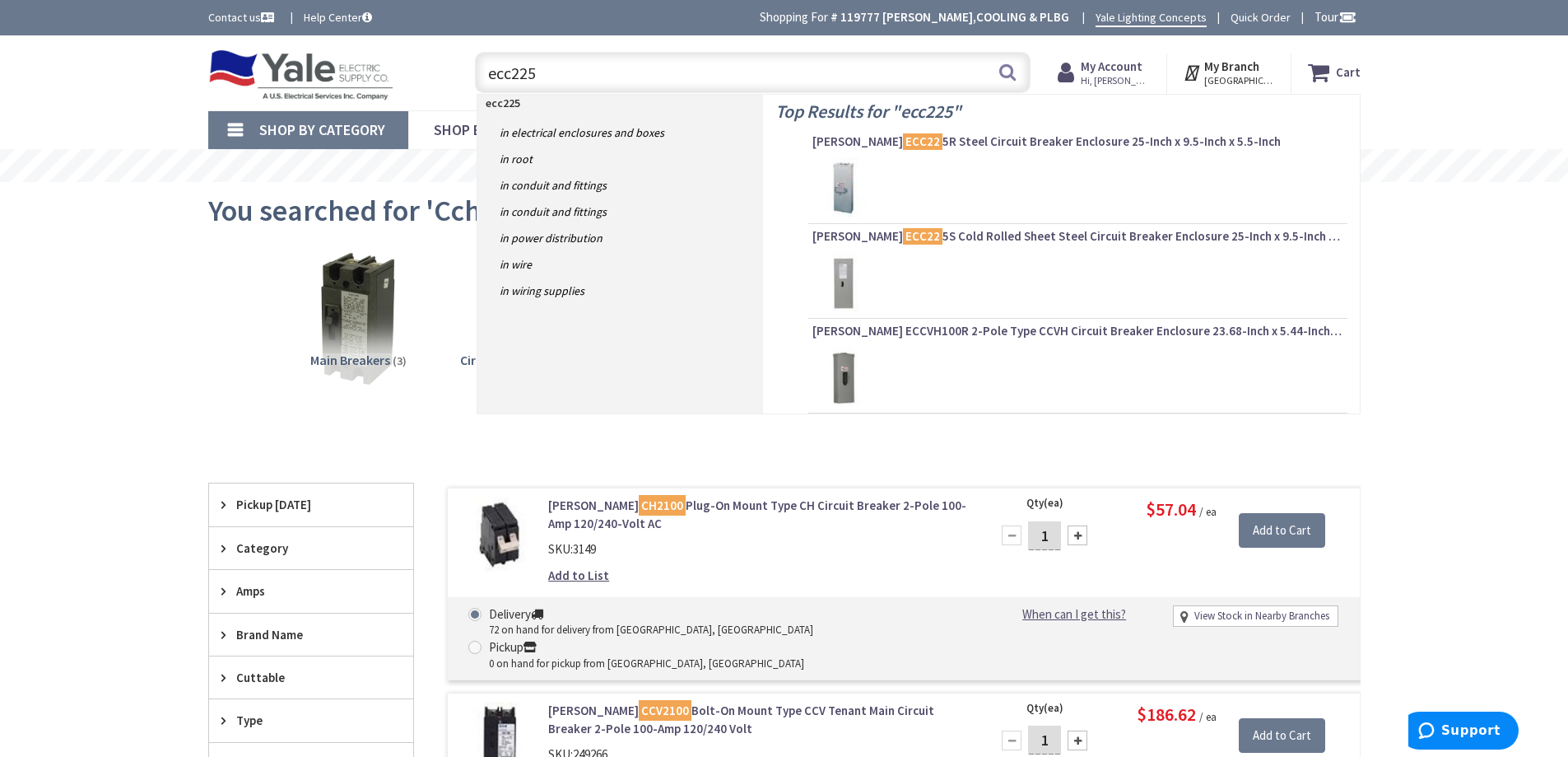
type input "ecc225r"
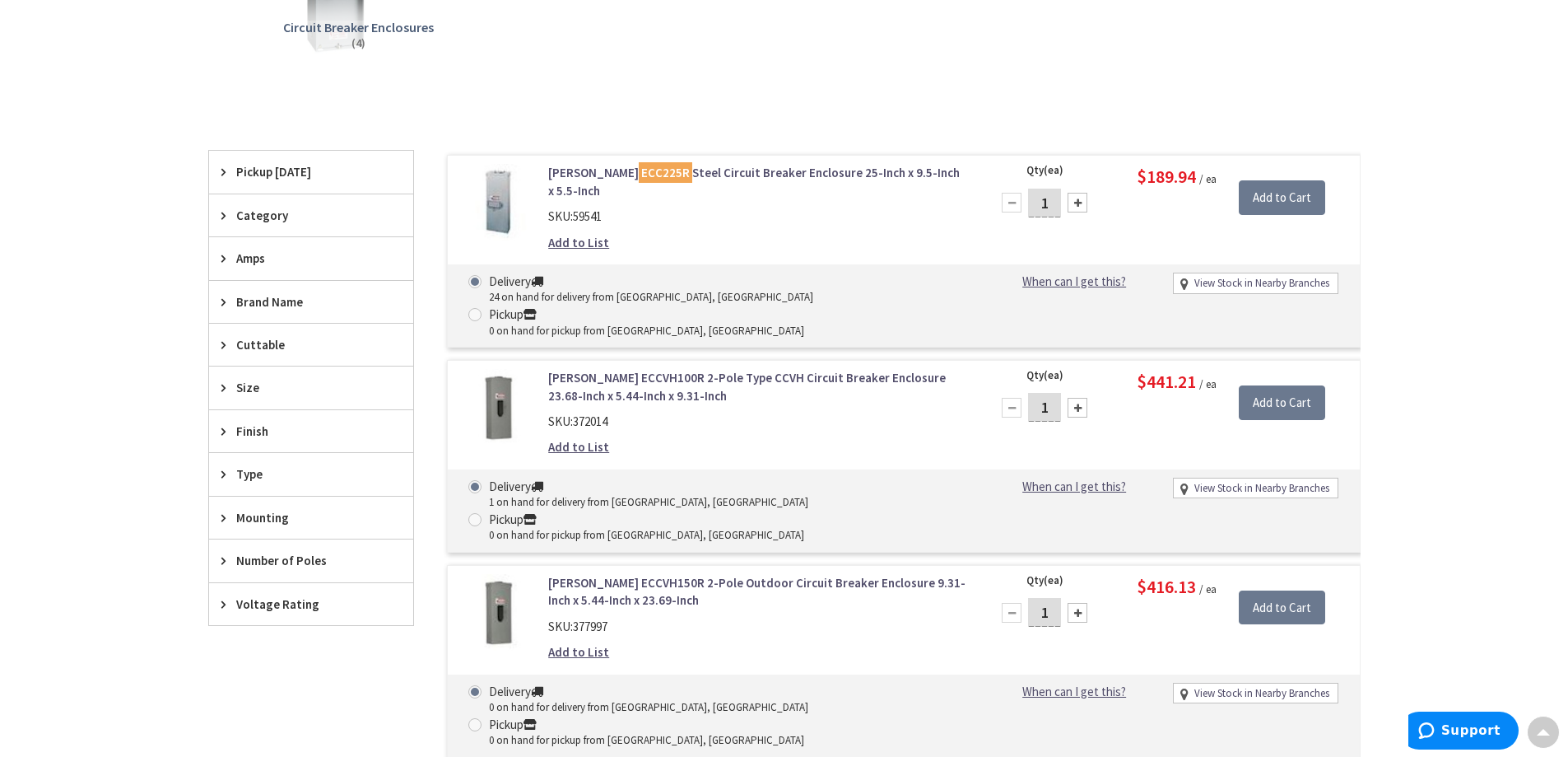
scroll to position [329, 0]
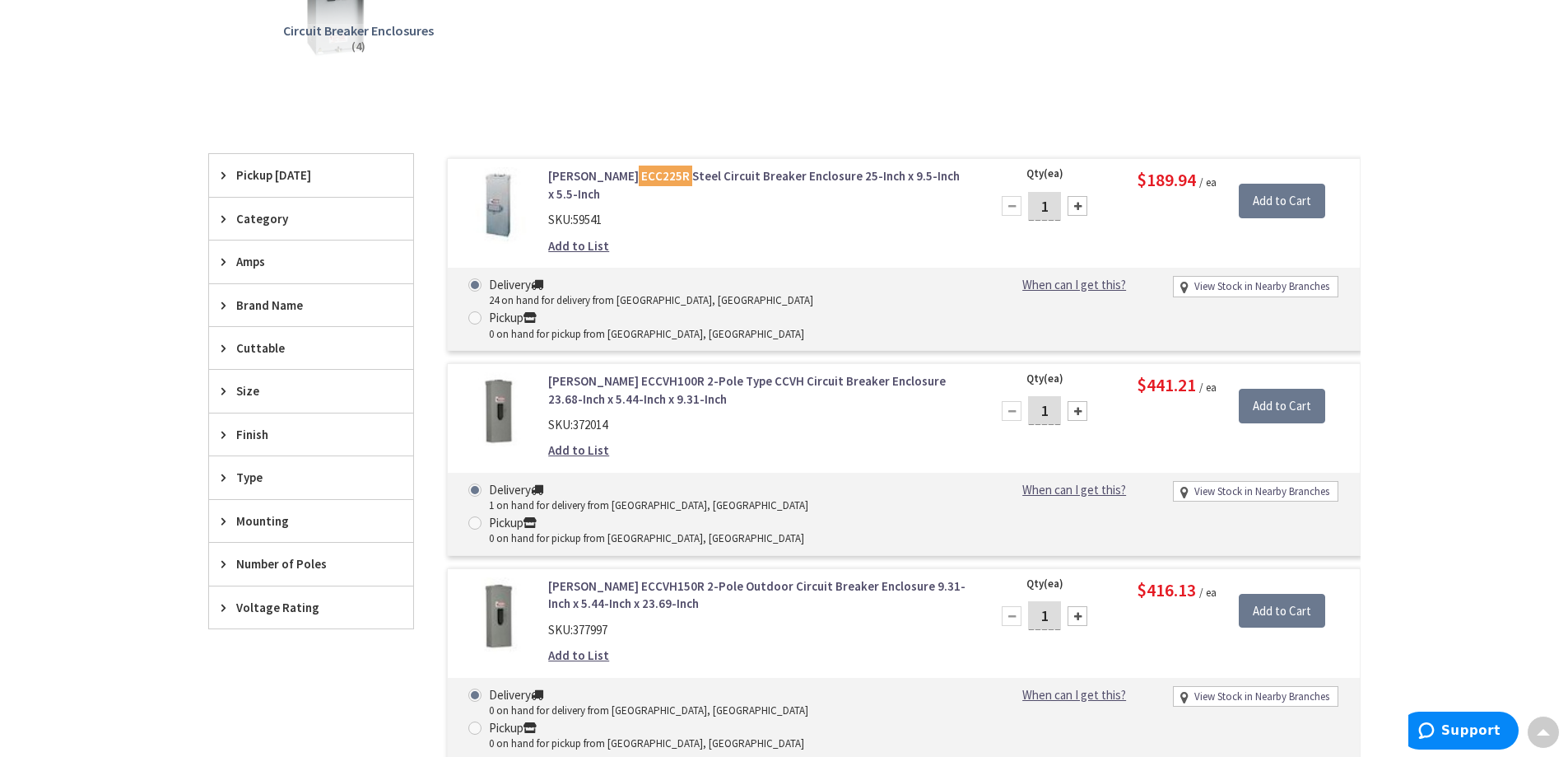
drag, startPoint x: 657, startPoint y: 297, endPoint x: 764, endPoint y: 82, distance: 240.2
click at [764, 82] on div "Circuit Breaker Enclosures (4)" at bounding box center [784, 2] width 1094 height 177
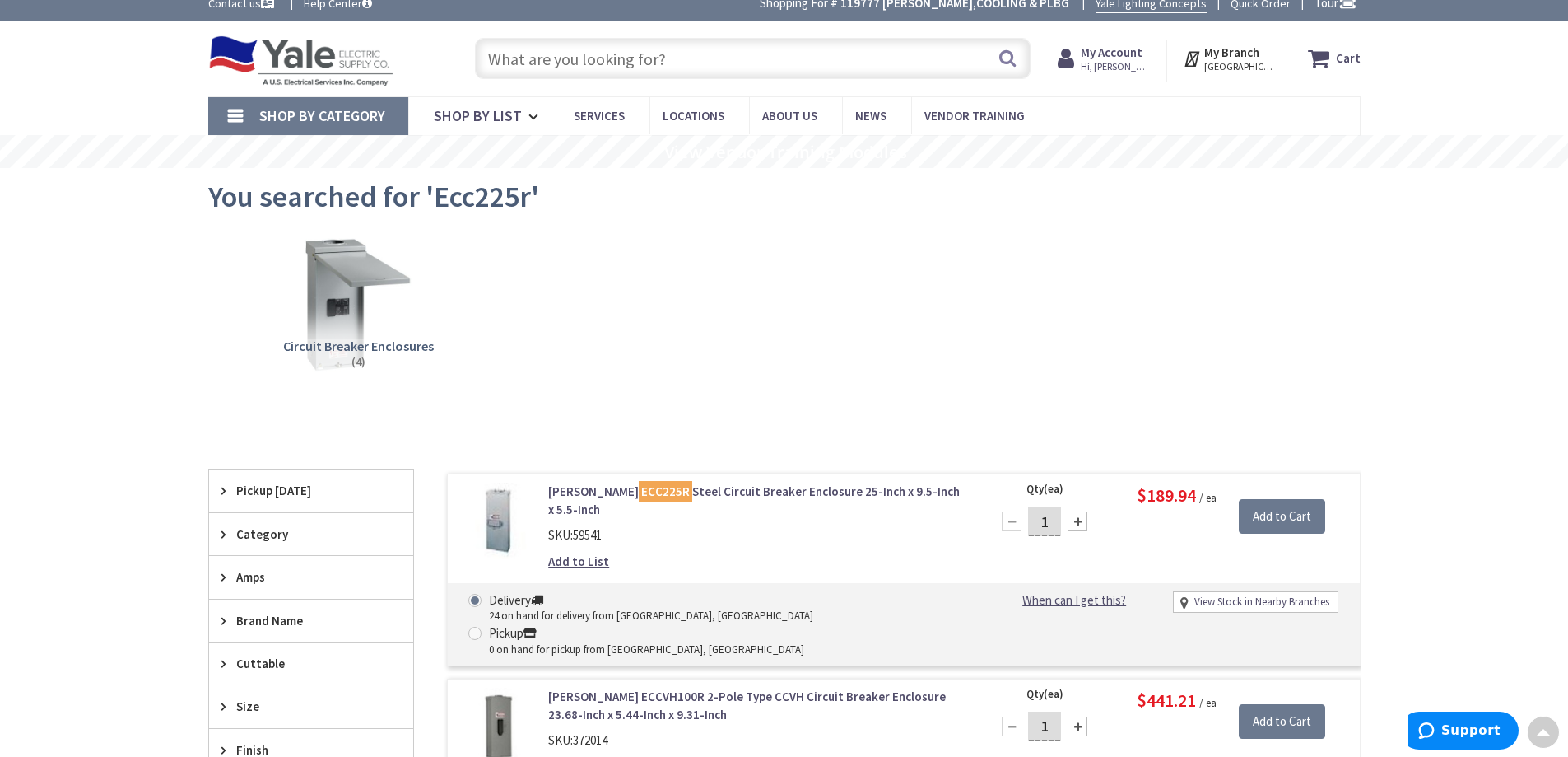
scroll to position [0, 0]
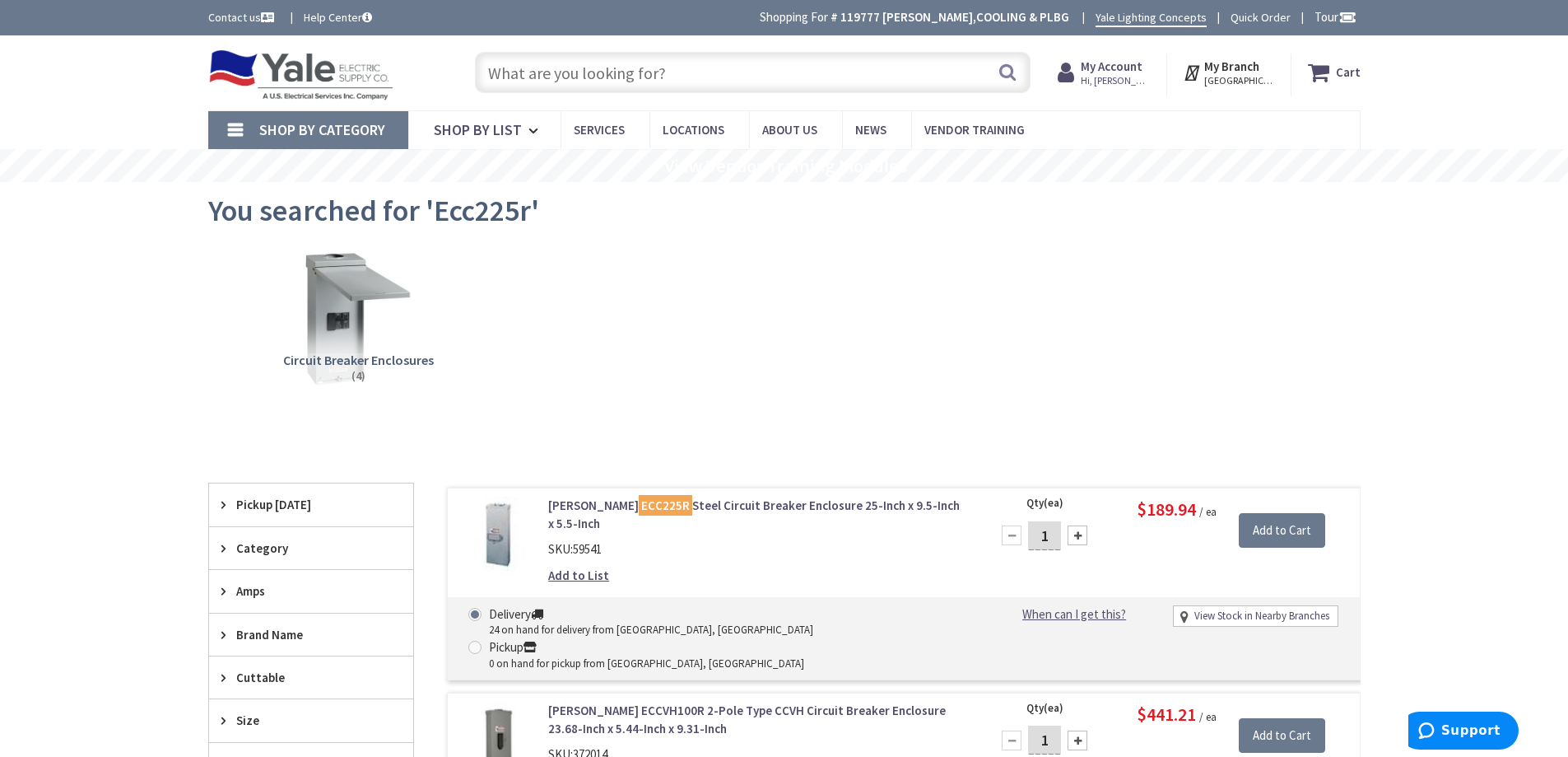
click at [694, 83] on input "text" at bounding box center [752, 72] width 555 height 41
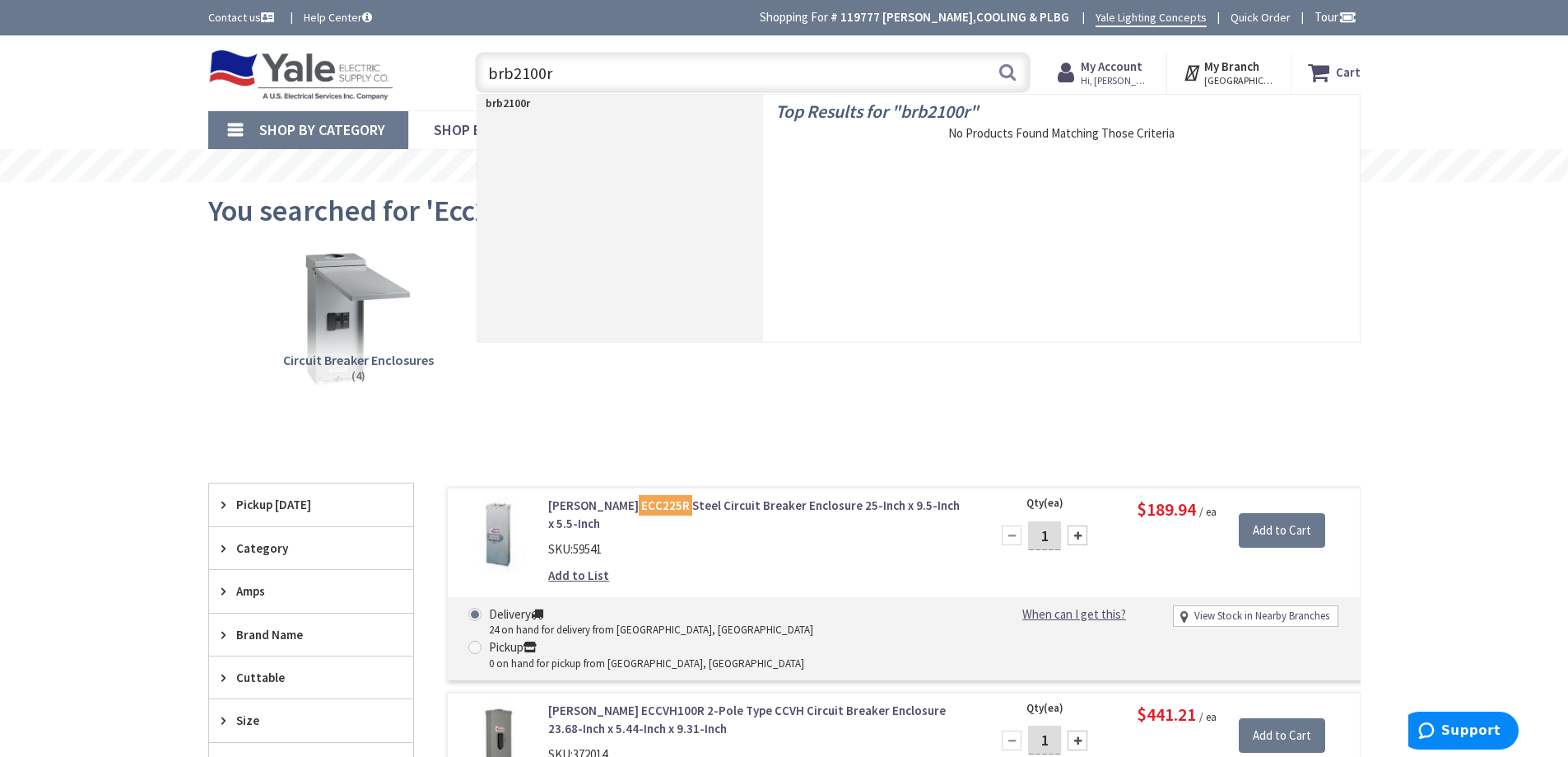
type input "brb2100rp"
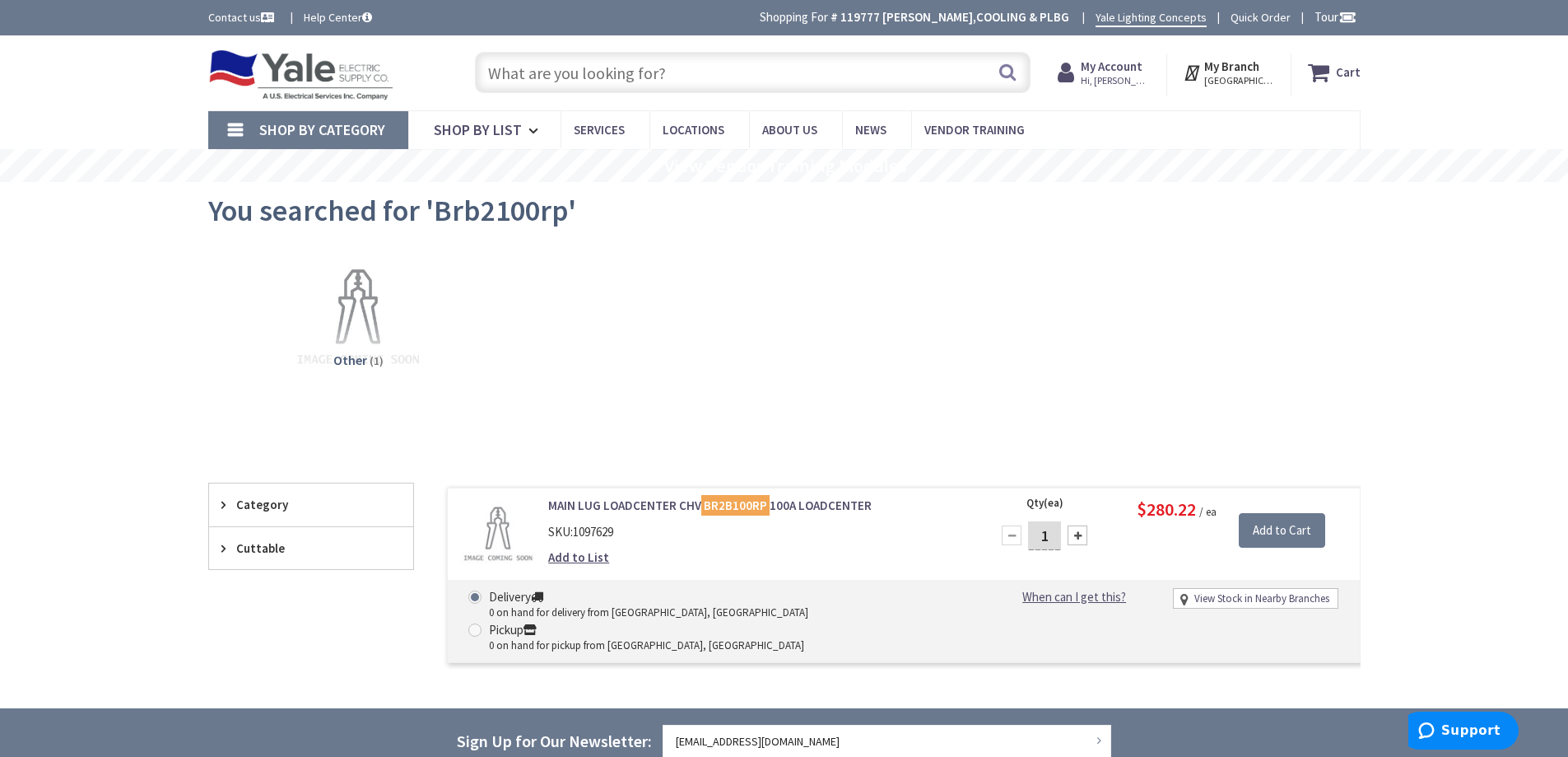
click at [685, 507] on link "MAIN LUG LOADCENTER CHV BR2B100RP 100A LOADCENTER" at bounding box center [758, 506] width 419 height 17
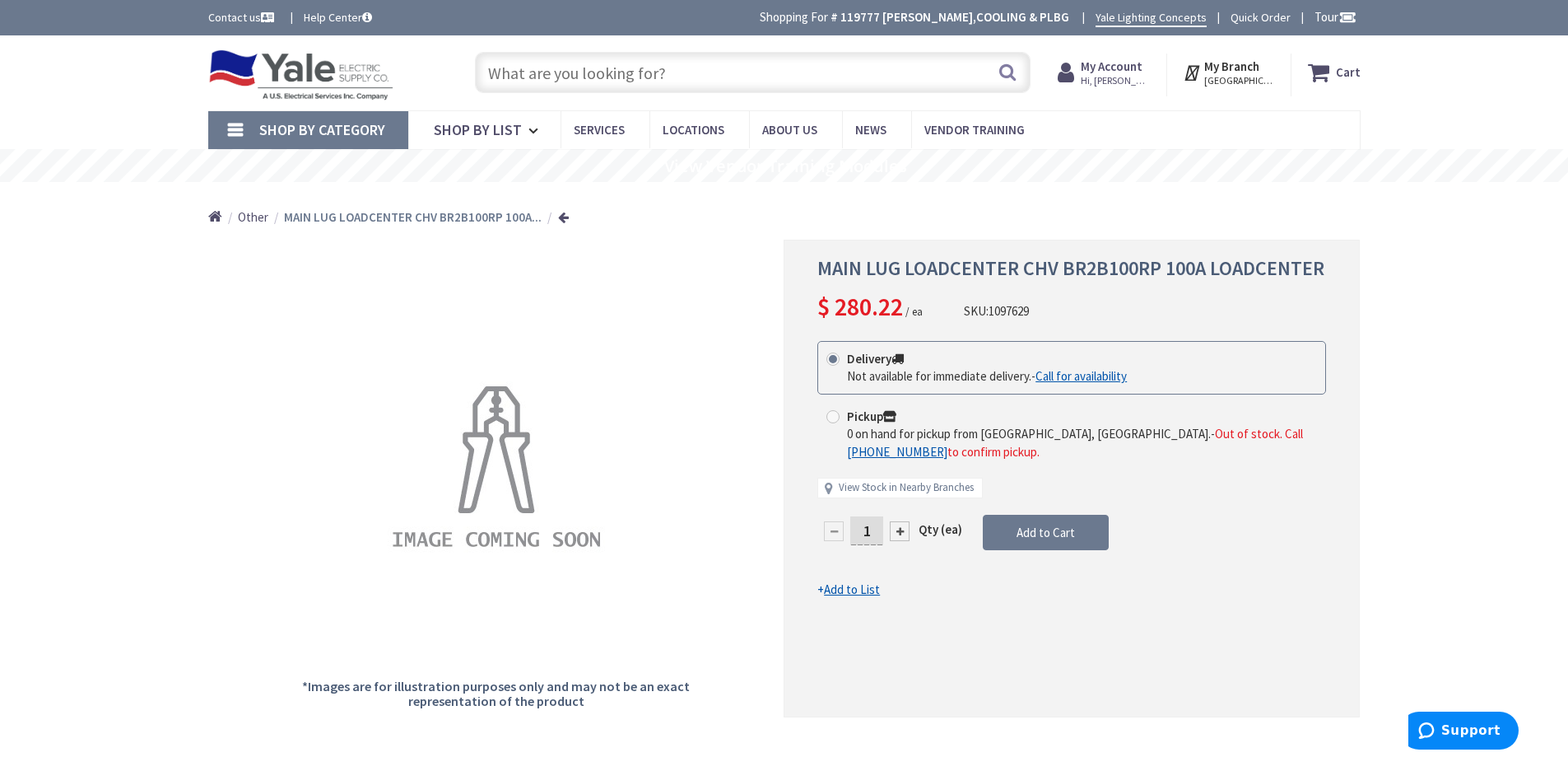
click at [325, 73] on img at bounding box center [301, 74] width 186 height 51
